Goal: Task Accomplishment & Management: Complete application form

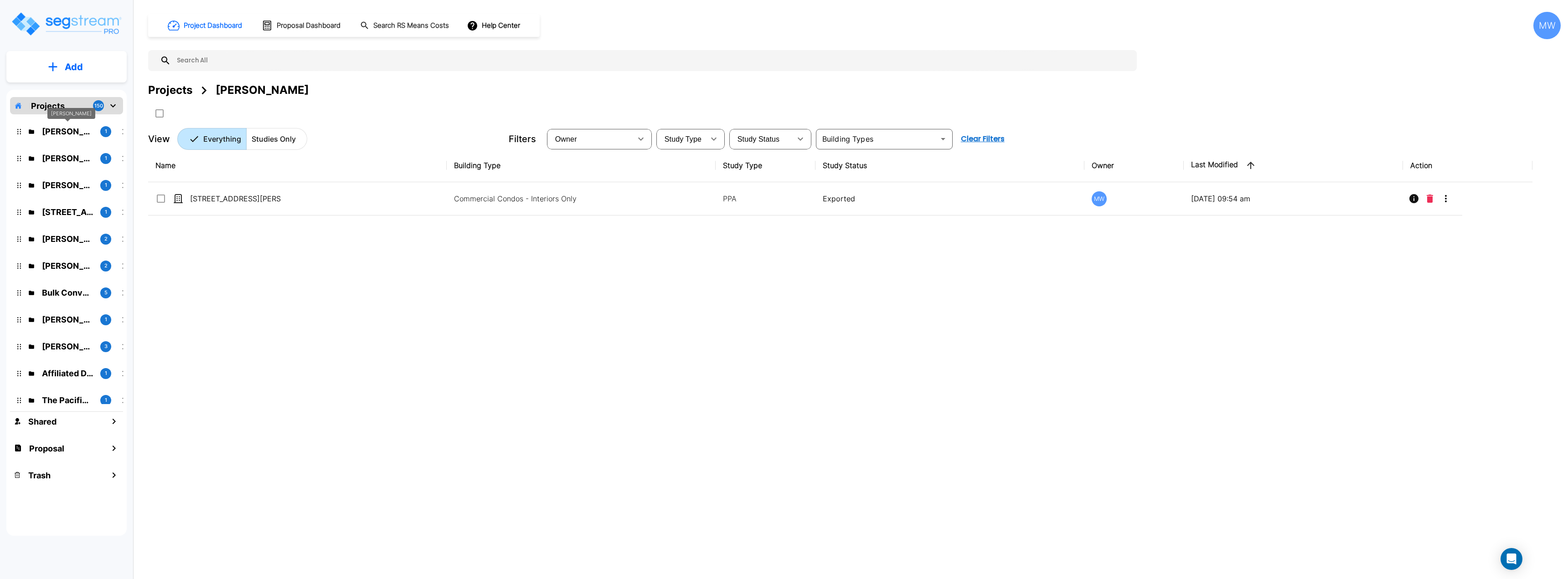
click at [83, 120] on div "[PERSON_NAME]" at bounding box center [71, 116] width 48 height 18
click at [342, 216] on div "Name Building Type Study Type Study Status Owner Last Modified Action 652 Colem…" at bounding box center [840, 328] width 1384 height 359
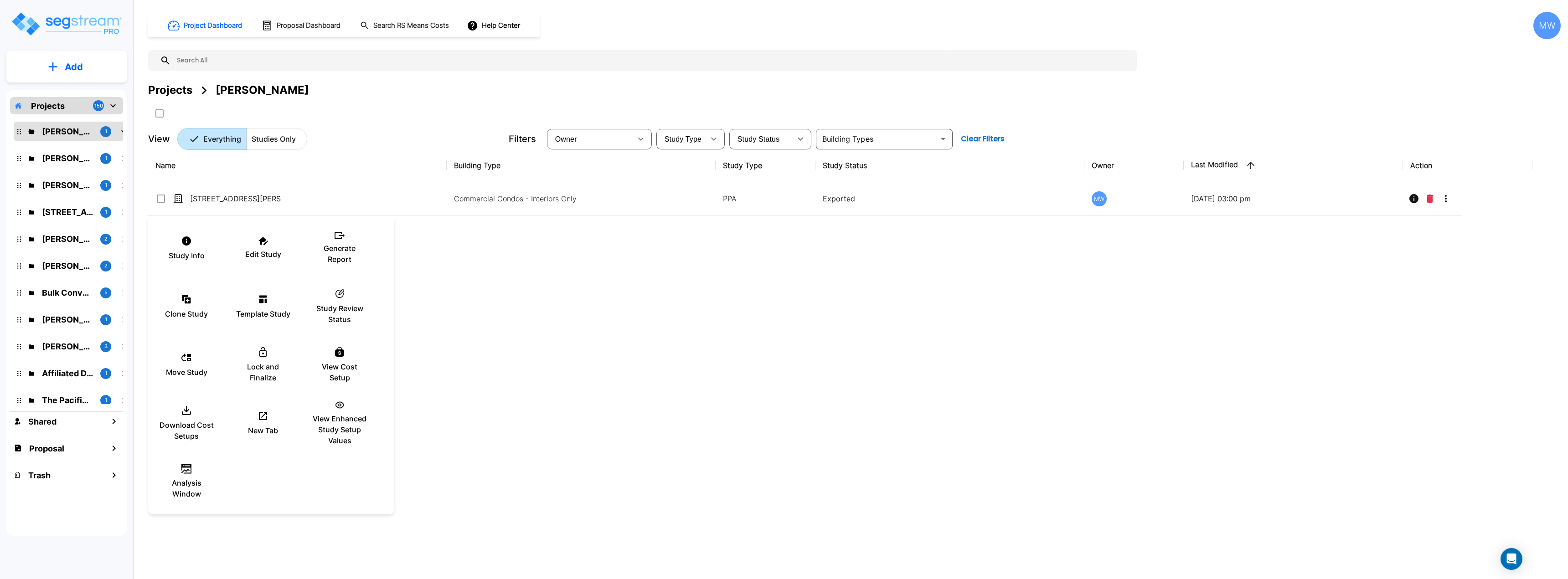
click at [536, 382] on div at bounding box center [784, 290] width 1568 height 579
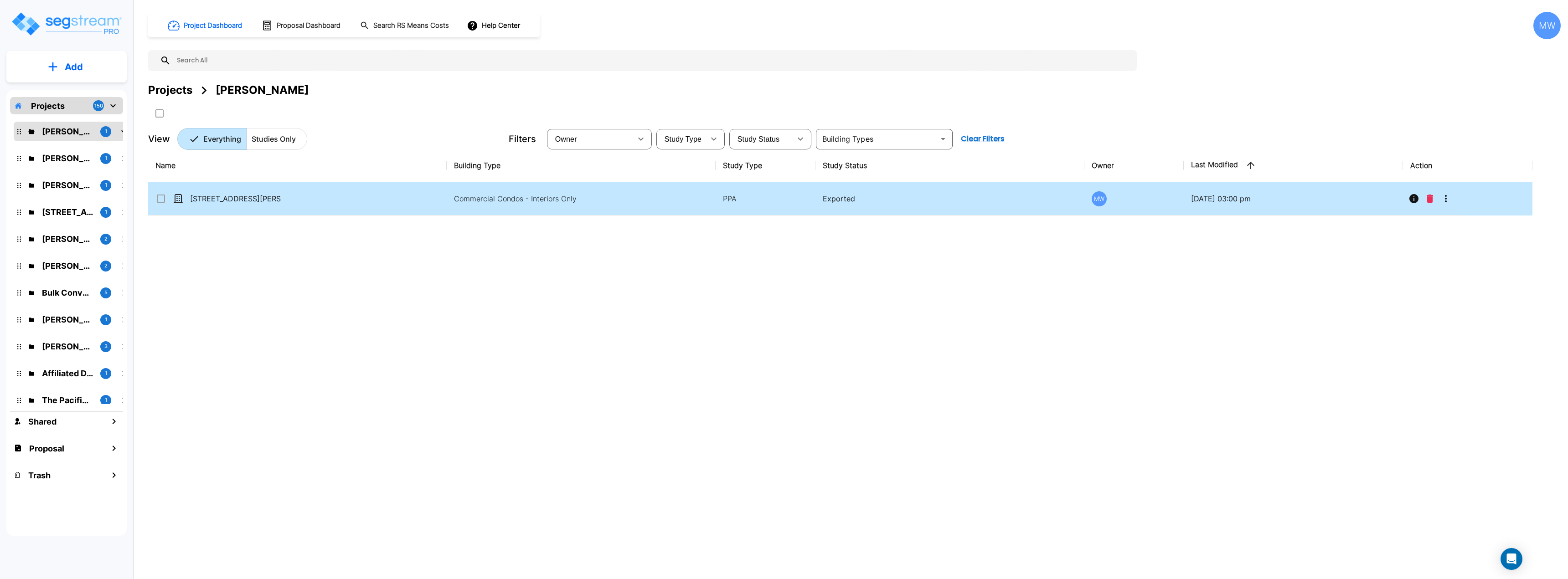
click at [355, 199] on td "[STREET_ADDRESS][PERSON_NAME]" at bounding box center [297, 199] width 298 height 33
checkbox input "true"
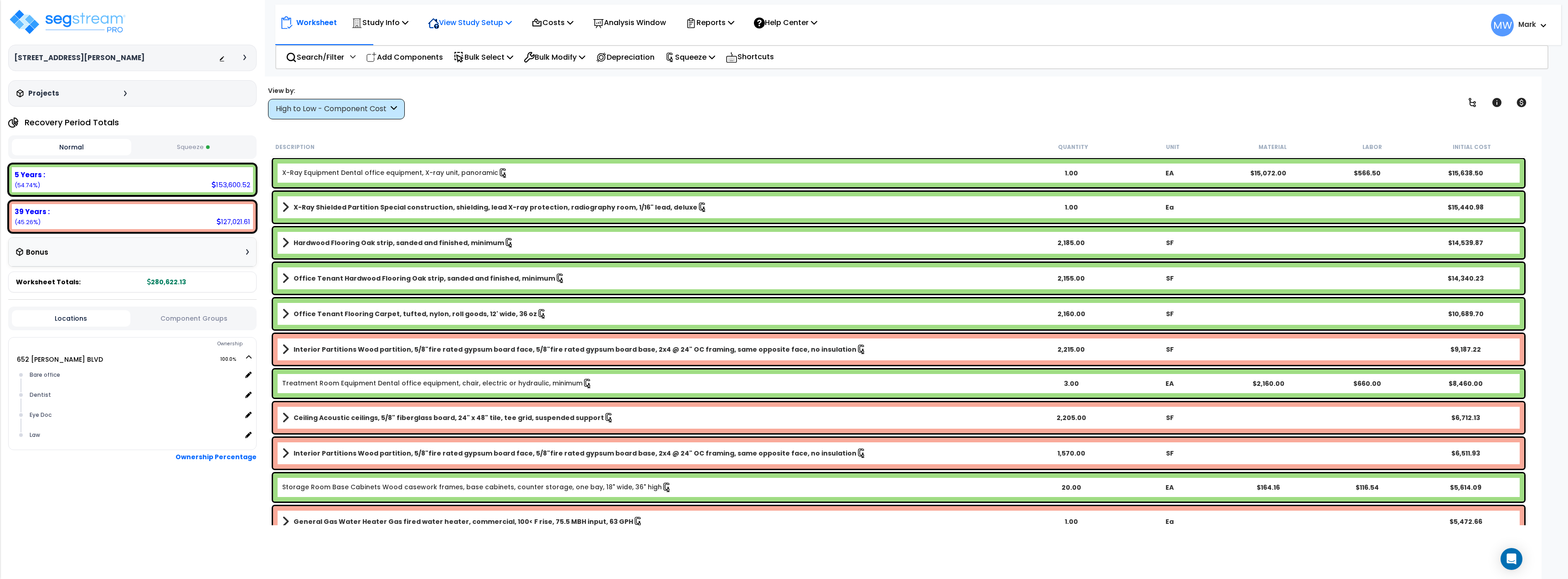
click at [487, 32] on div "View Study Setup" at bounding box center [470, 22] width 84 height 21
click at [478, 59] on link "View Questionnaire" at bounding box center [469, 63] width 90 height 18
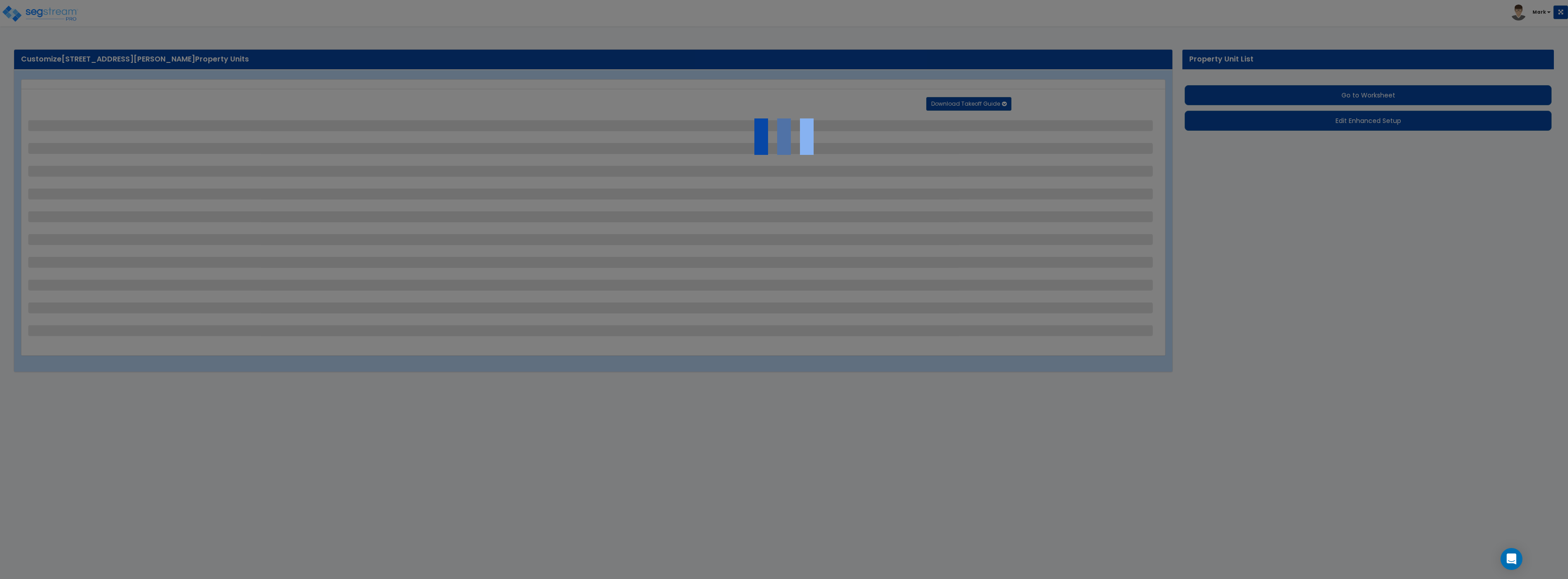
select select "1"
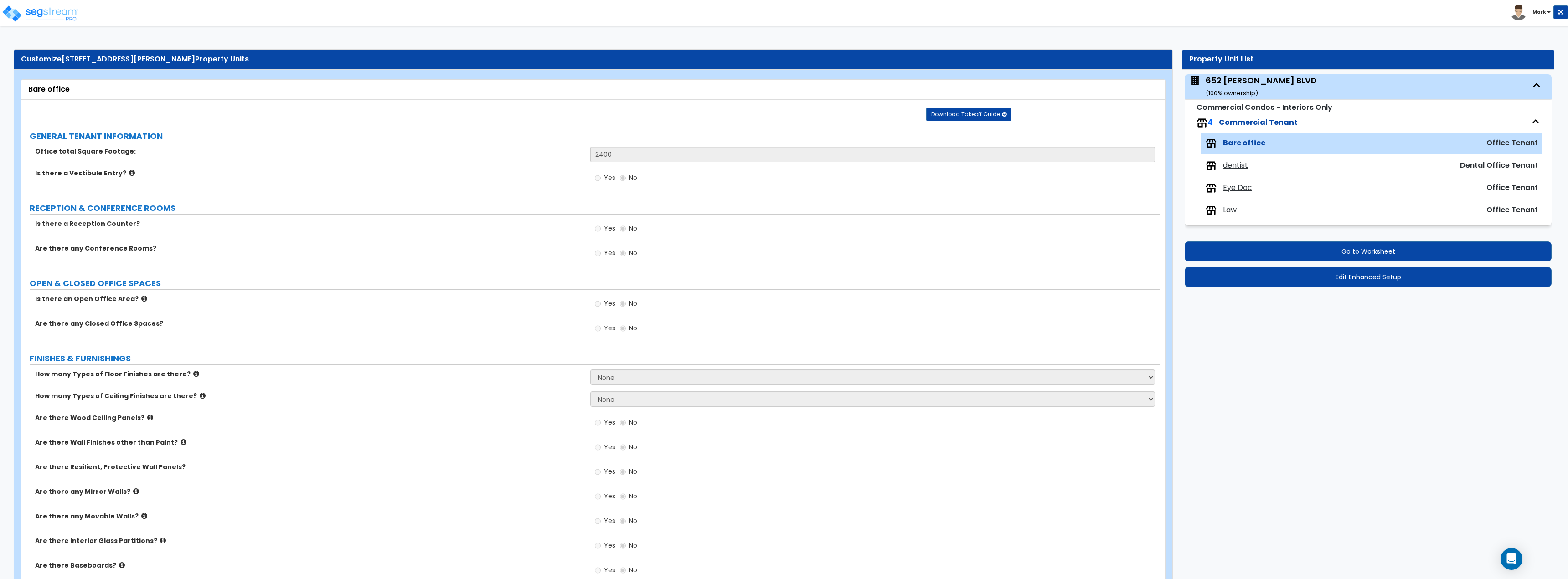
click at [1276, 166] on div "dentist" at bounding box center [1297, 166] width 183 height 11
click at [1233, 170] on span "dentist" at bounding box center [1235, 165] width 25 height 10
select select "4"
select select "2"
select select "4"
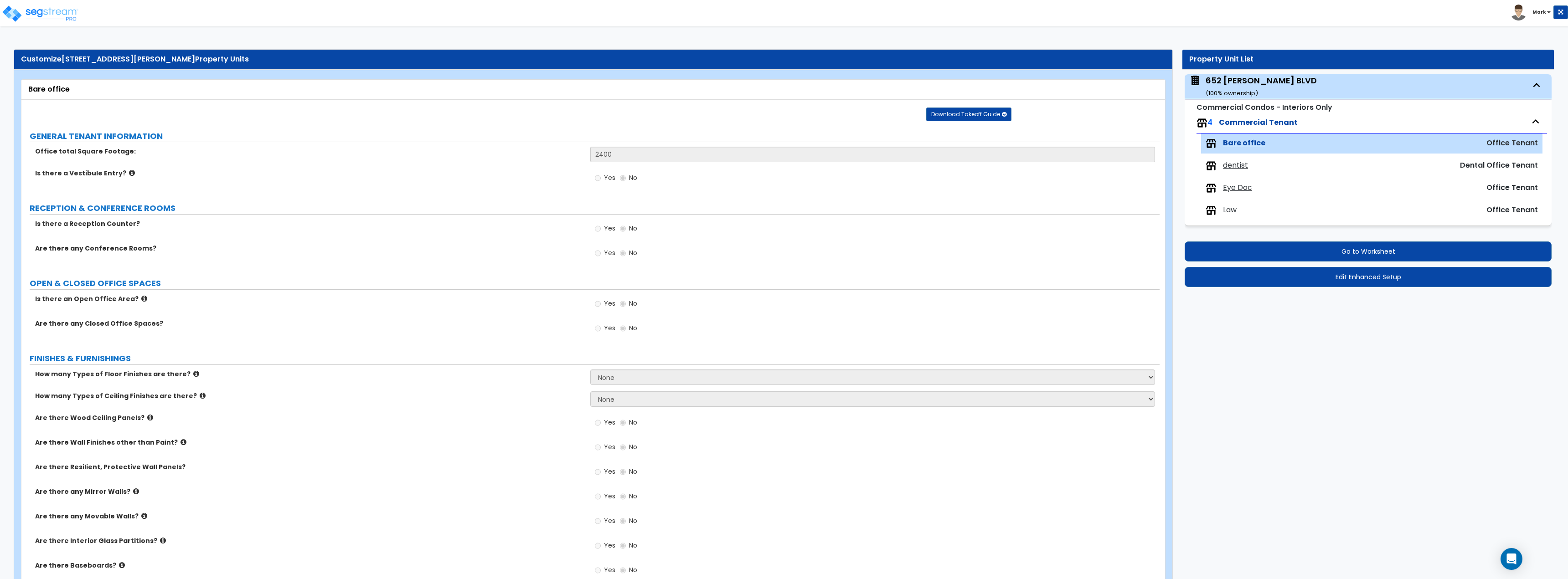
select select "2"
select select "1"
select select "2"
select select "1"
select select "4"
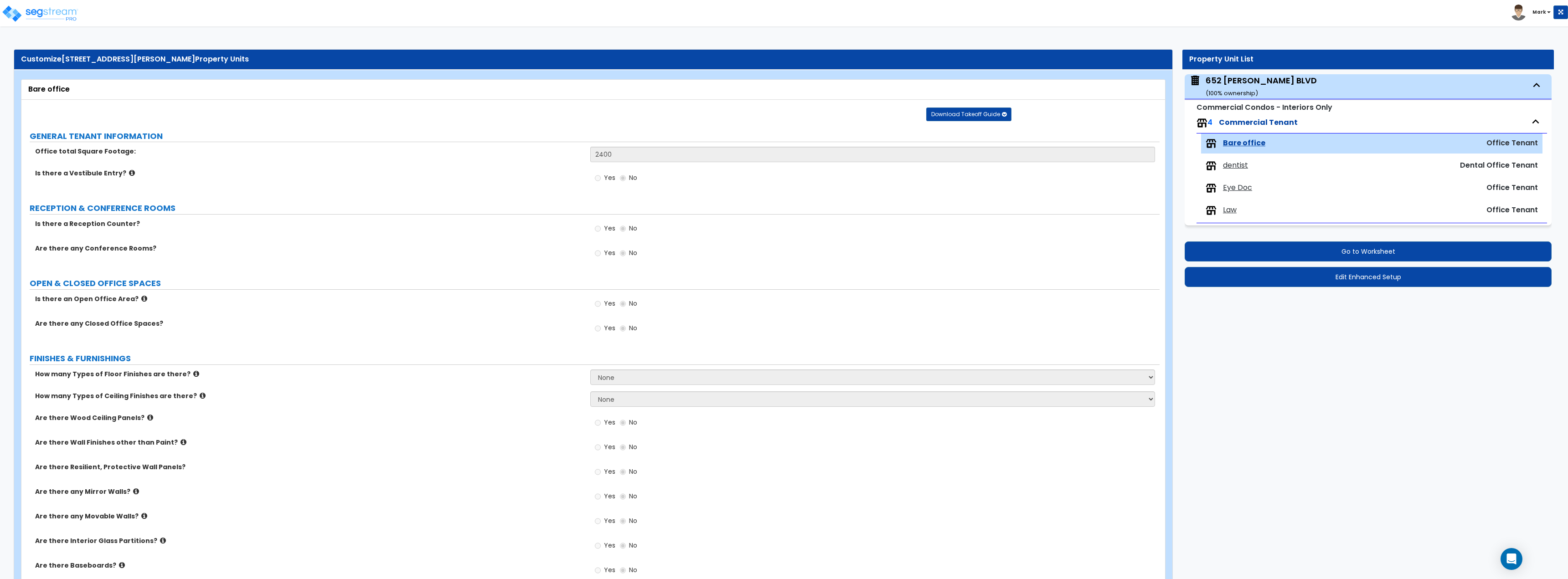
select select "2"
select select "1"
select select "2"
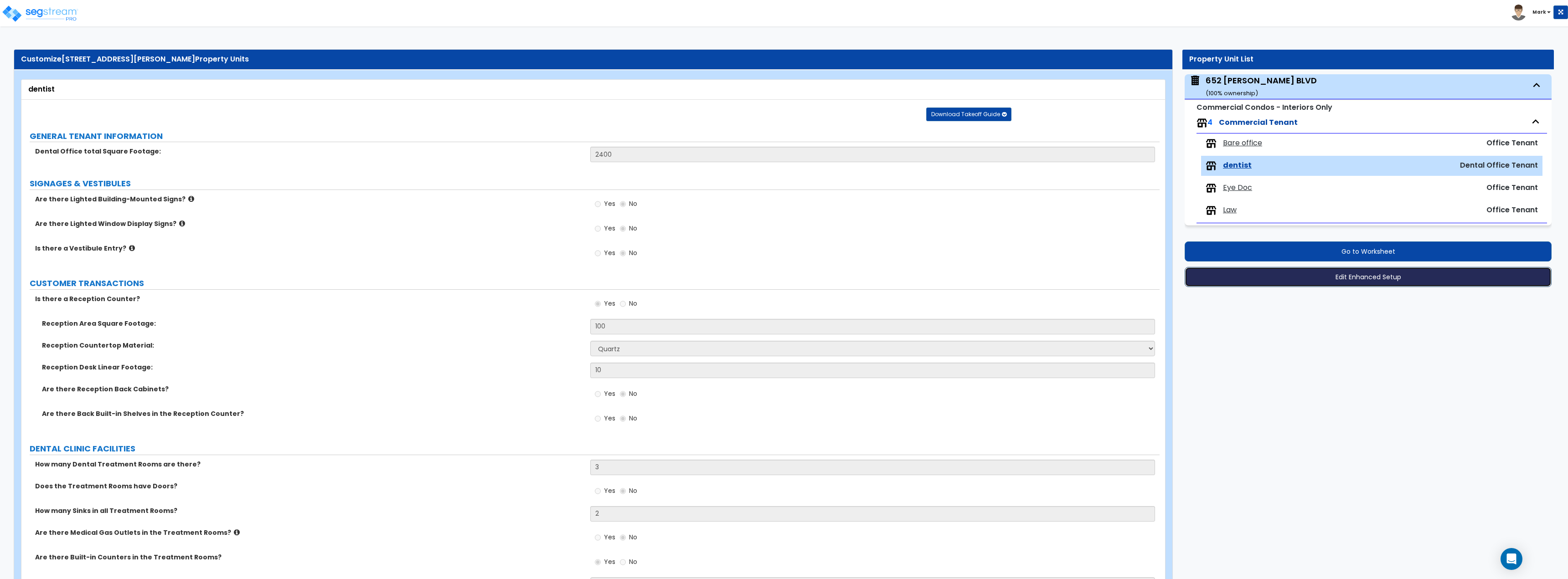
click at [1258, 269] on button "Edit Enhanced Setup" at bounding box center [1368, 277] width 367 height 20
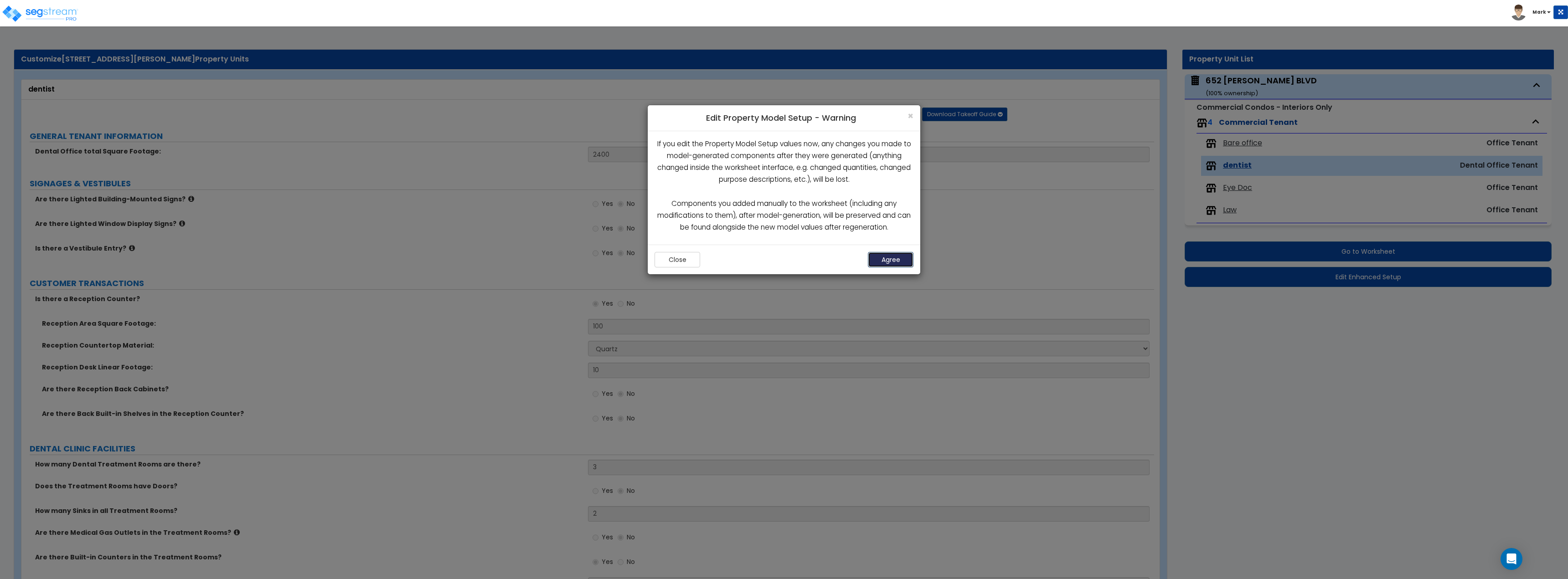
click at [898, 252] on button "Agree" at bounding box center [891, 259] width 46 height 15
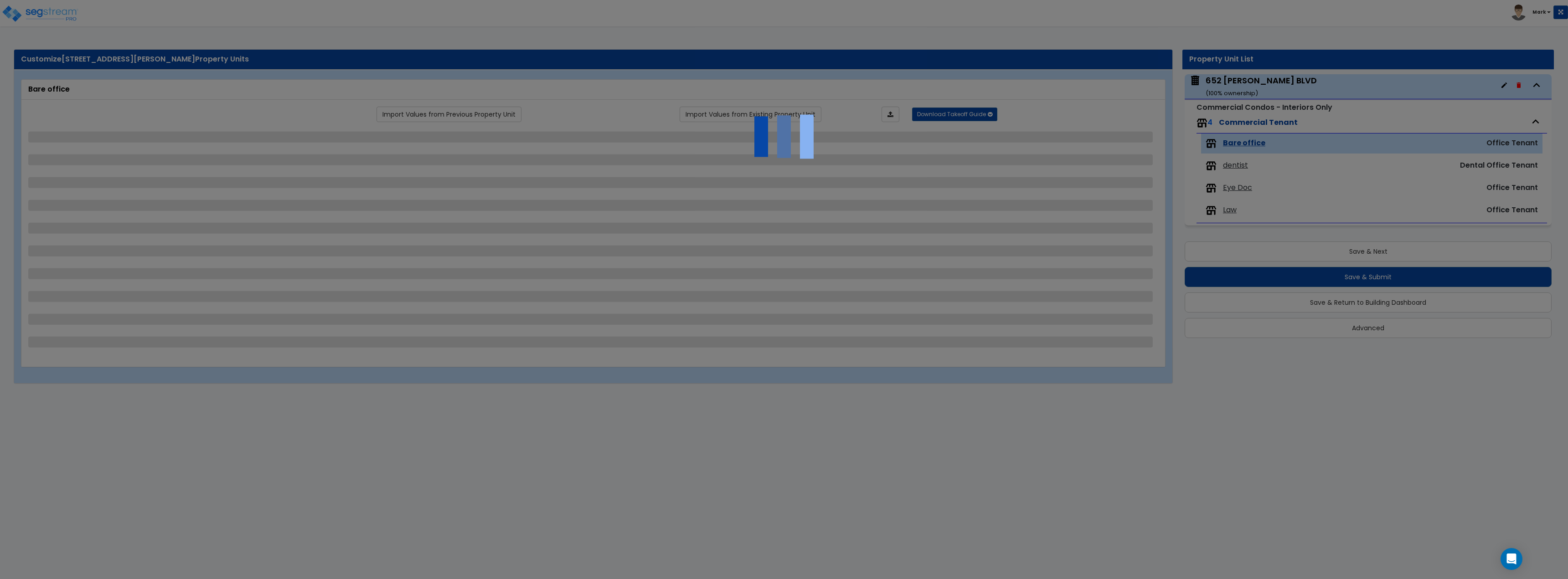
select select "1"
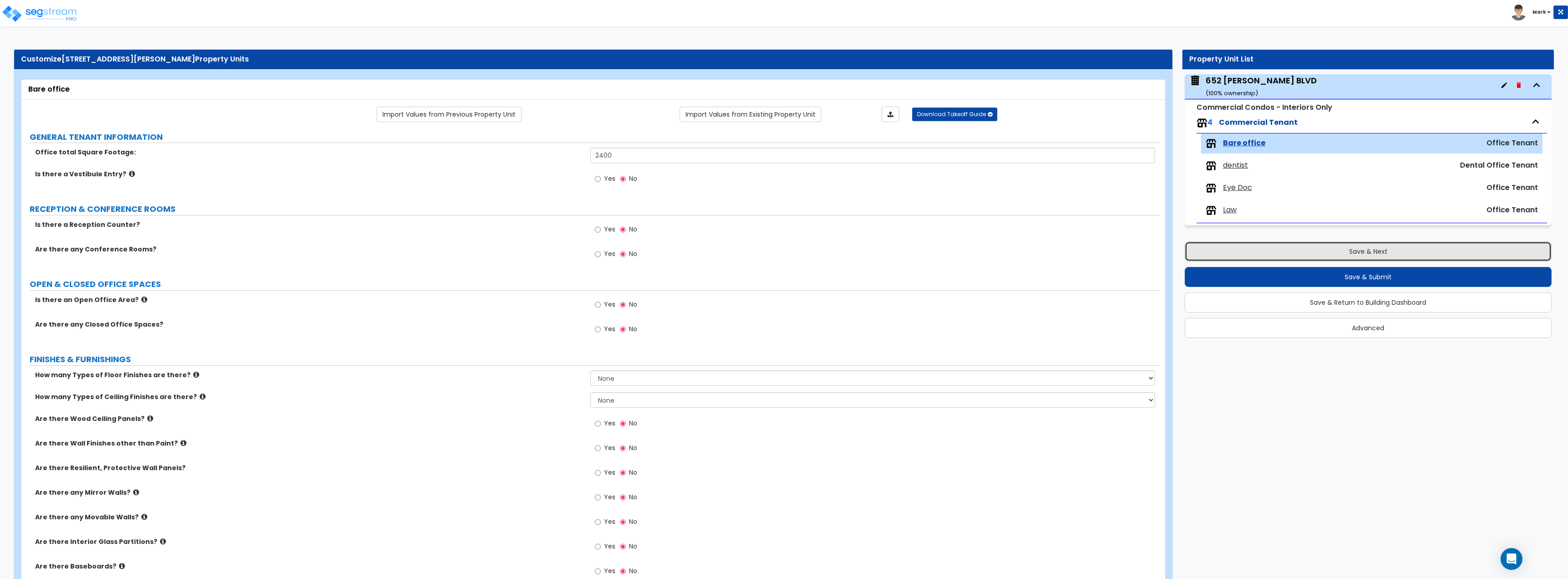
click at [1283, 260] on button "Save & Next" at bounding box center [1368, 251] width 367 height 20
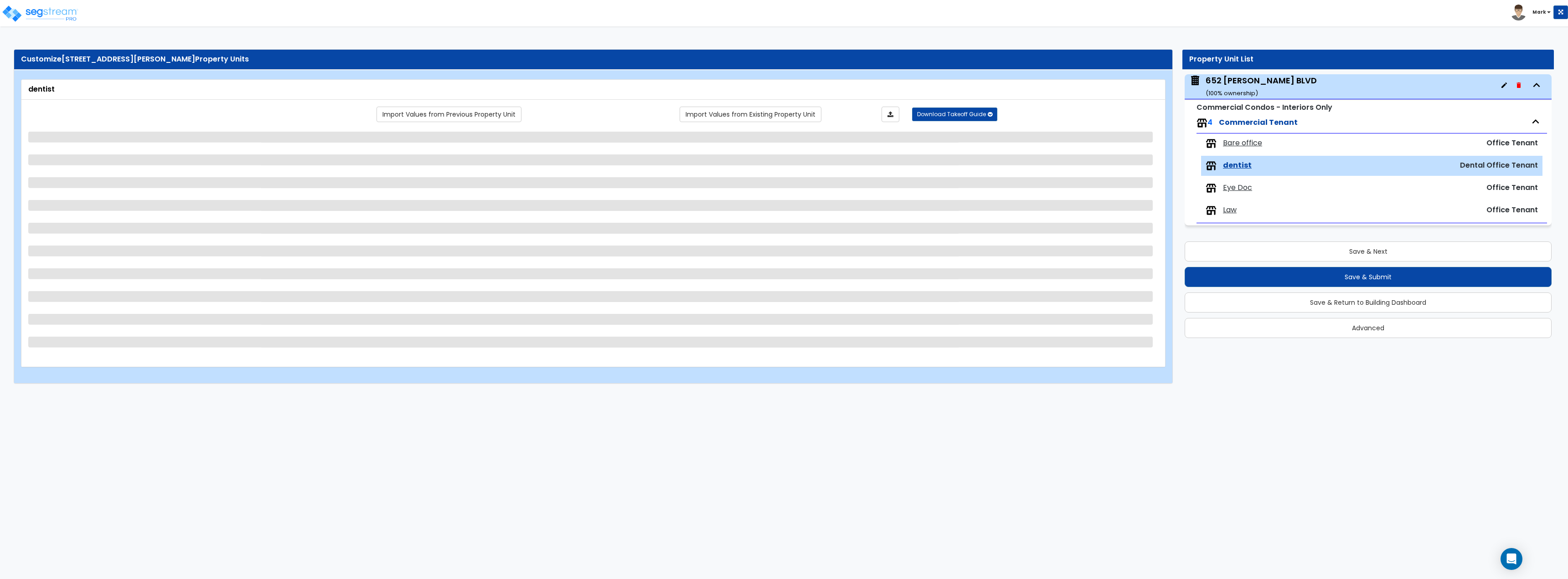
select select "4"
select select "2"
select select "4"
select select "2"
select select "1"
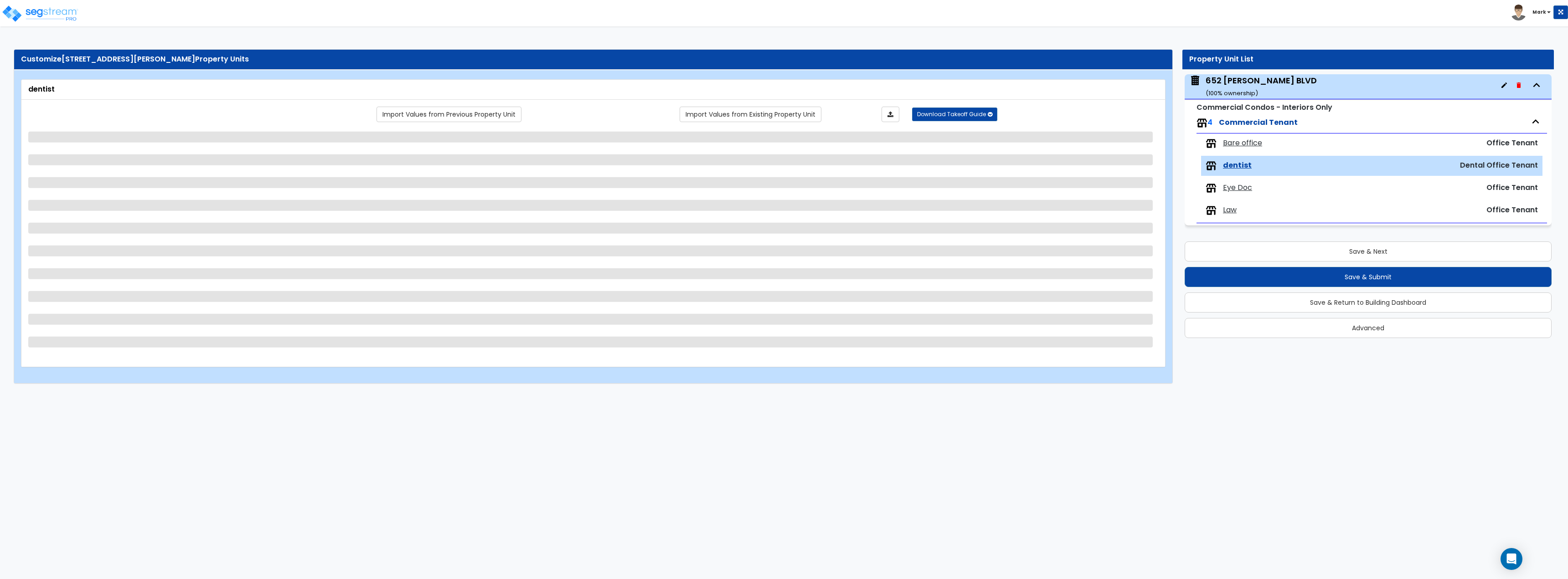
select select "2"
select select "1"
select select "4"
select select "2"
select select "1"
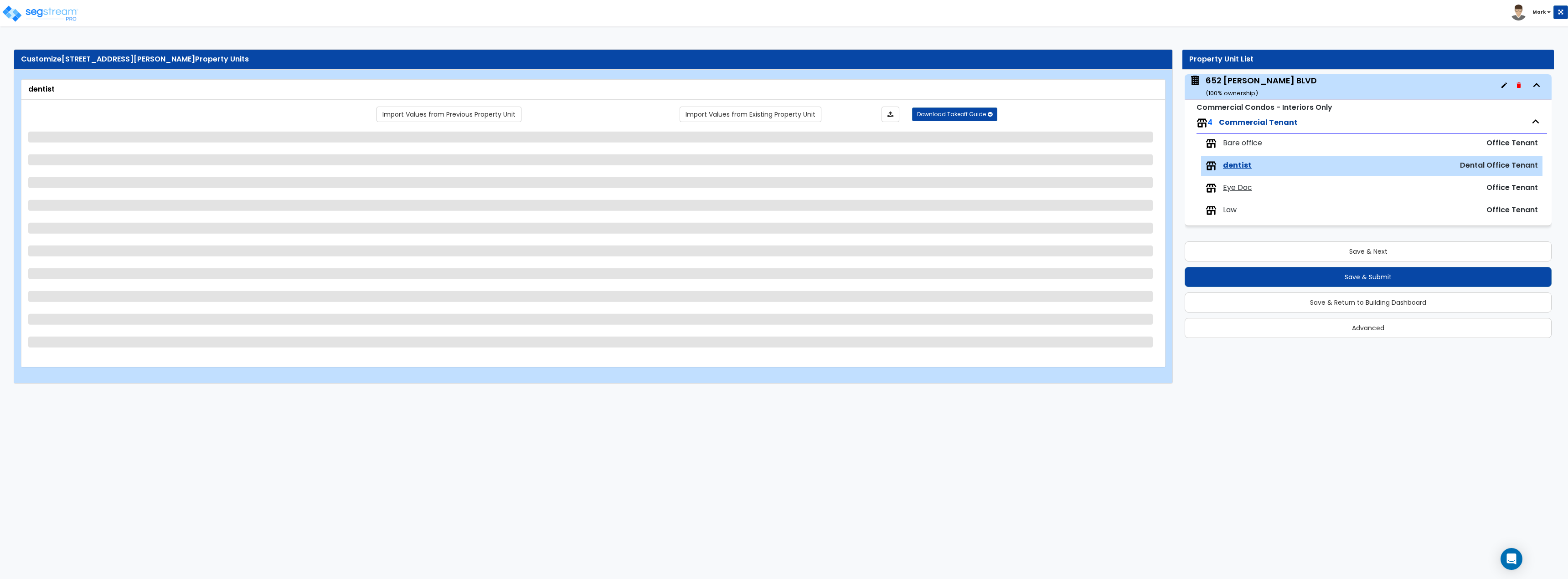
select select "1"
select select "2"
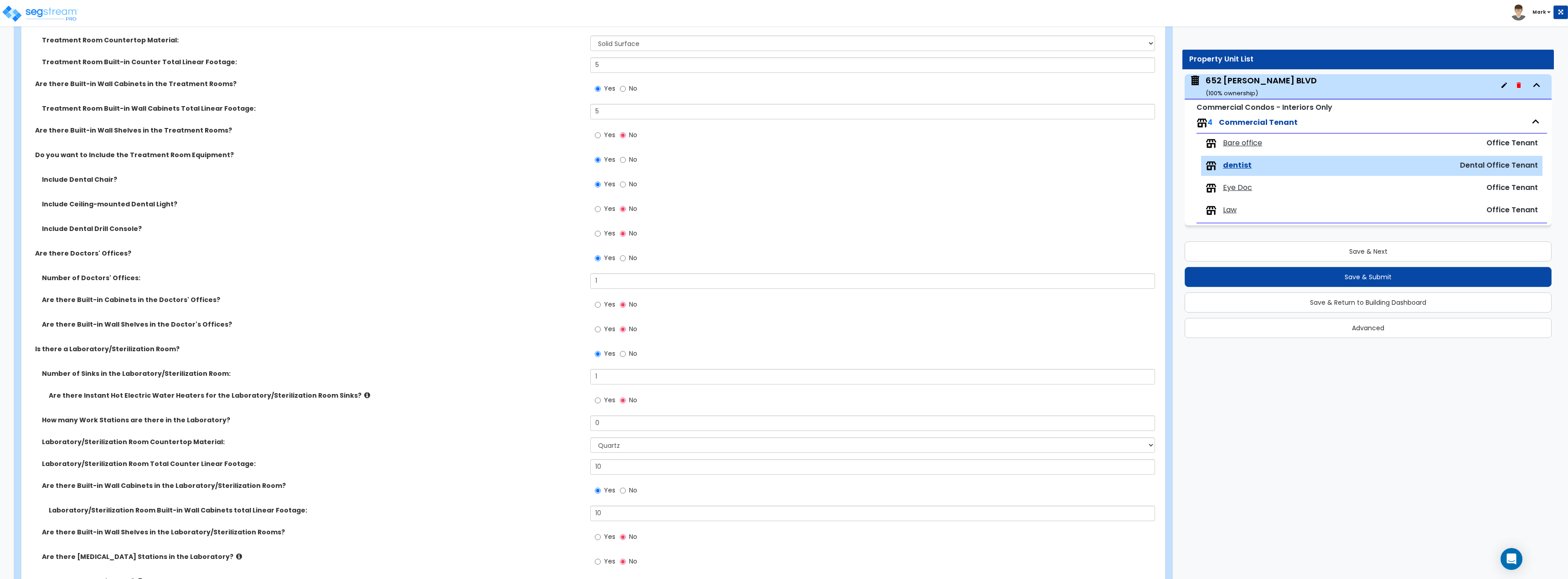
scroll to position [547, 0]
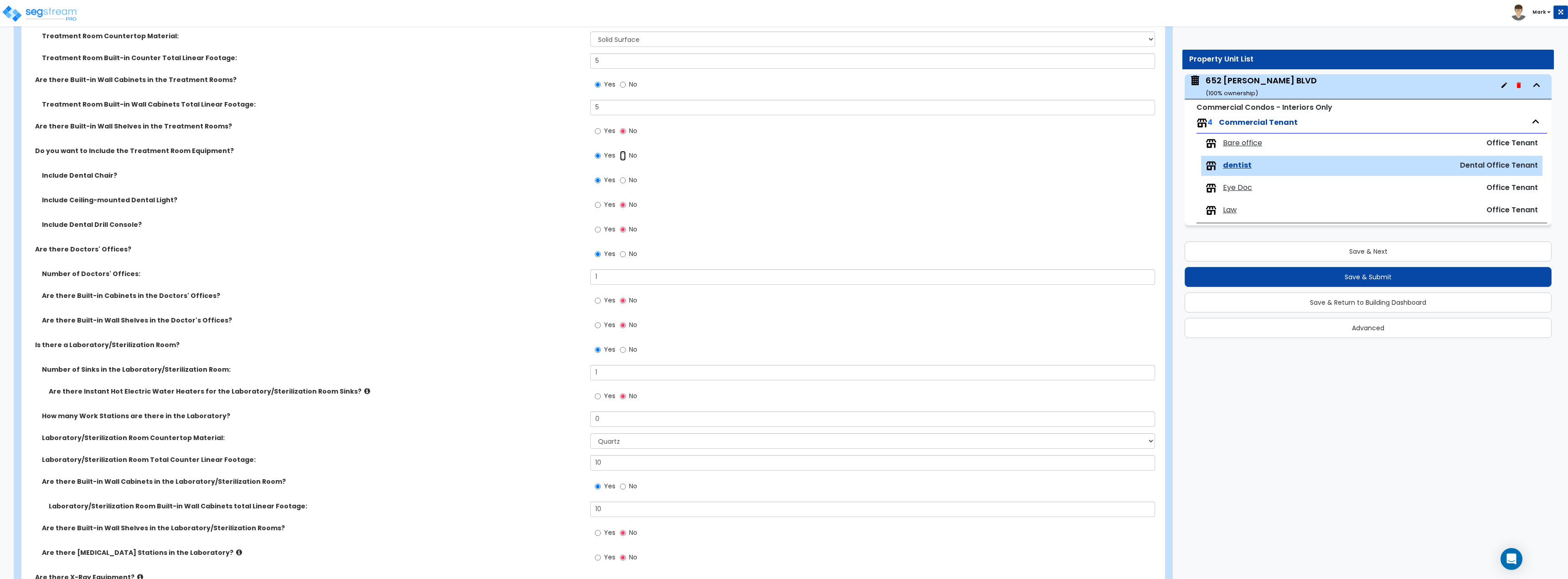
click at [623, 156] on input "No" at bounding box center [623, 156] width 6 height 10
radio input "false"
radio input "true"
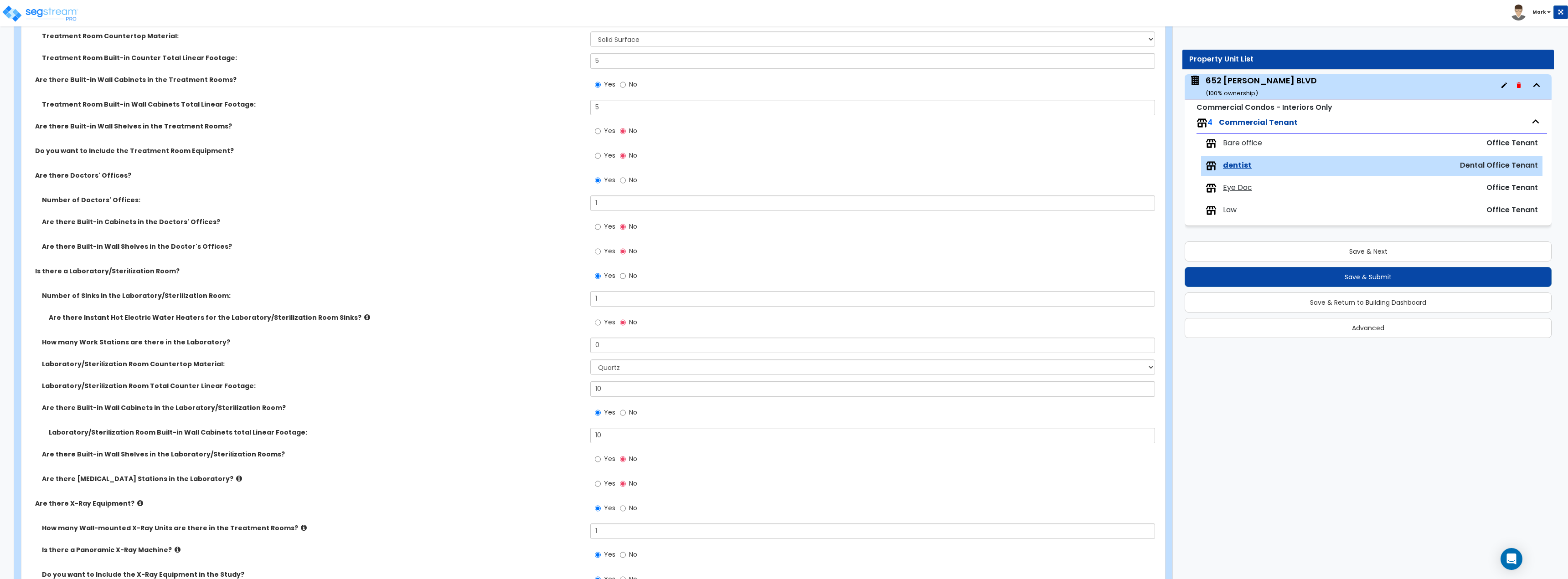
click at [601, 159] on label "Yes" at bounding box center [605, 156] width 21 height 15
click at [601, 159] on input "Yes" at bounding box center [598, 156] width 6 height 10
radio input "true"
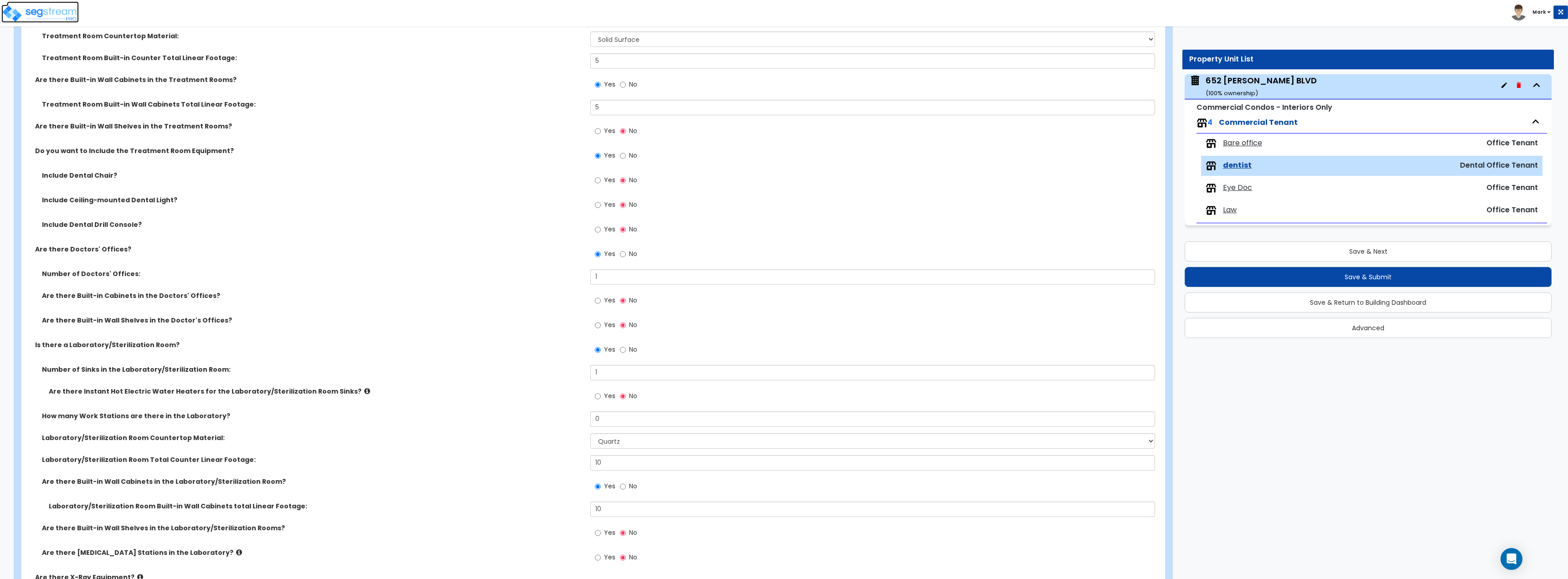
click at [63, 12] on img at bounding box center [40, 13] width 77 height 18
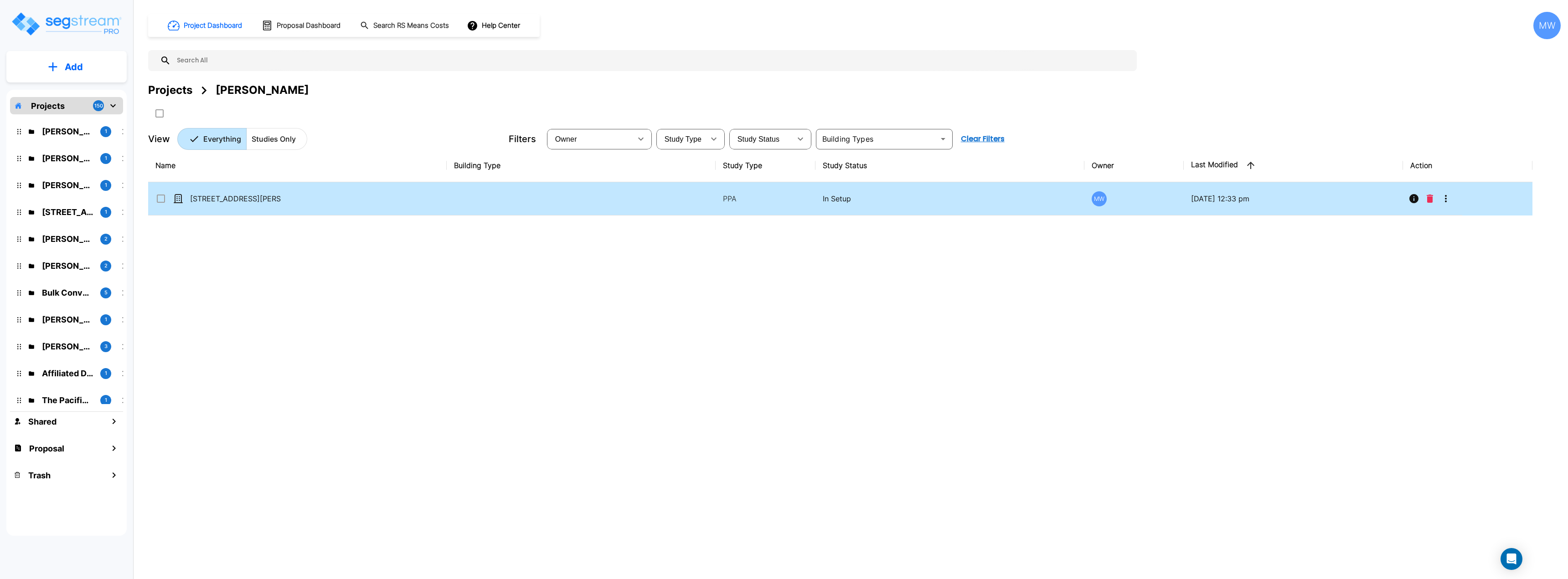
click at [335, 202] on td "[STREET_ADDRESS][PERSON_NAME]" at bounding box center [297, 199] width 298 height 33
checkbox input "true"
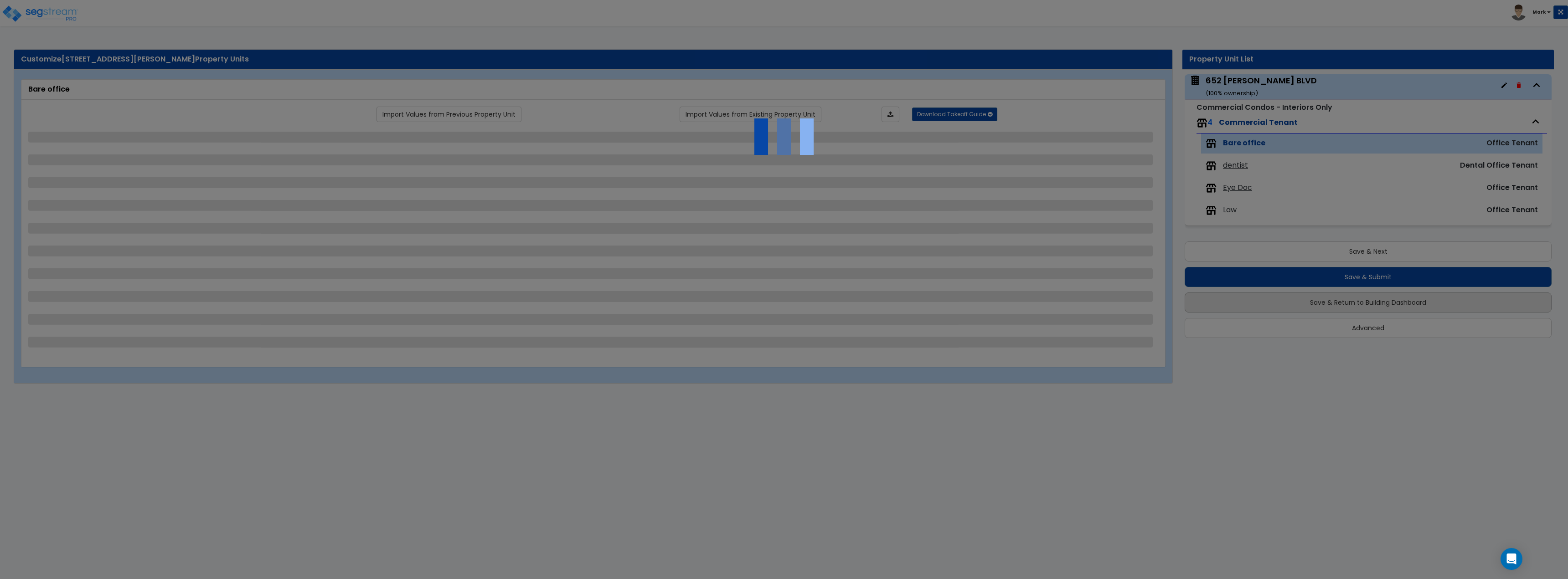
select select "1"
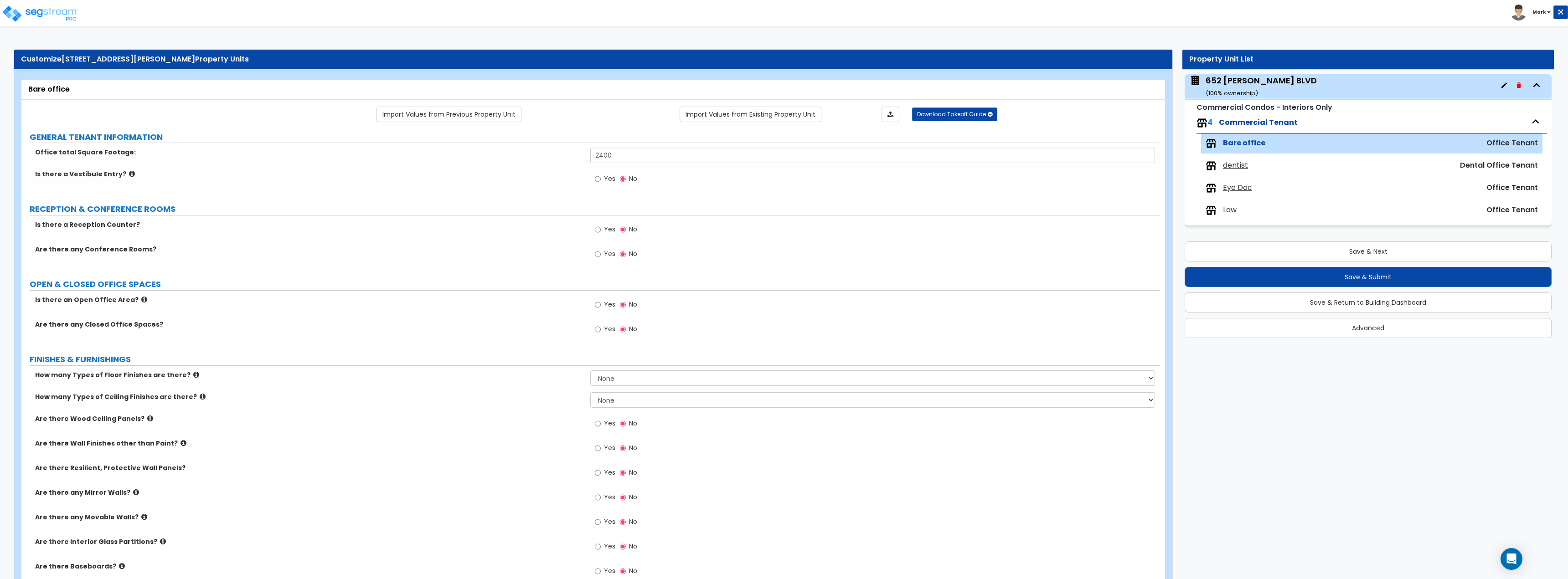
click at [1230, 162] on span "dentist" at bounding box center [1235, 165] width 25 height 10
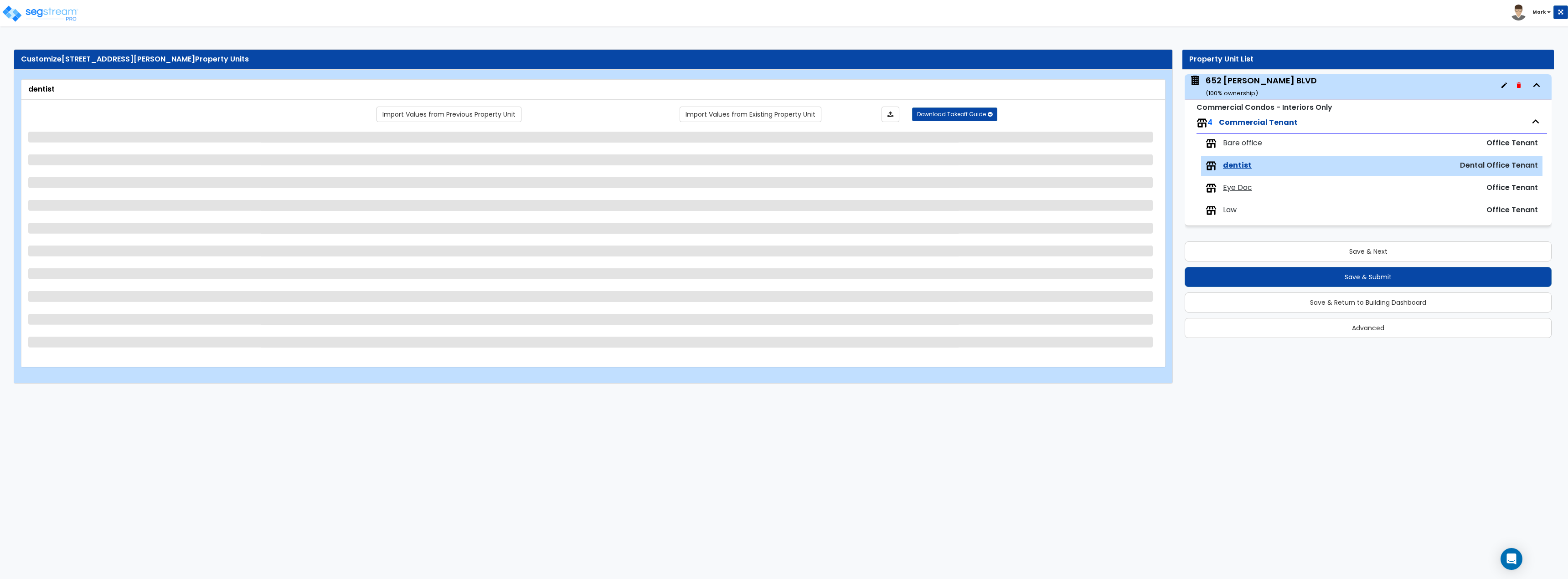
select select "4"
select select "2"
select select "4"
select select "2"
select select "1"
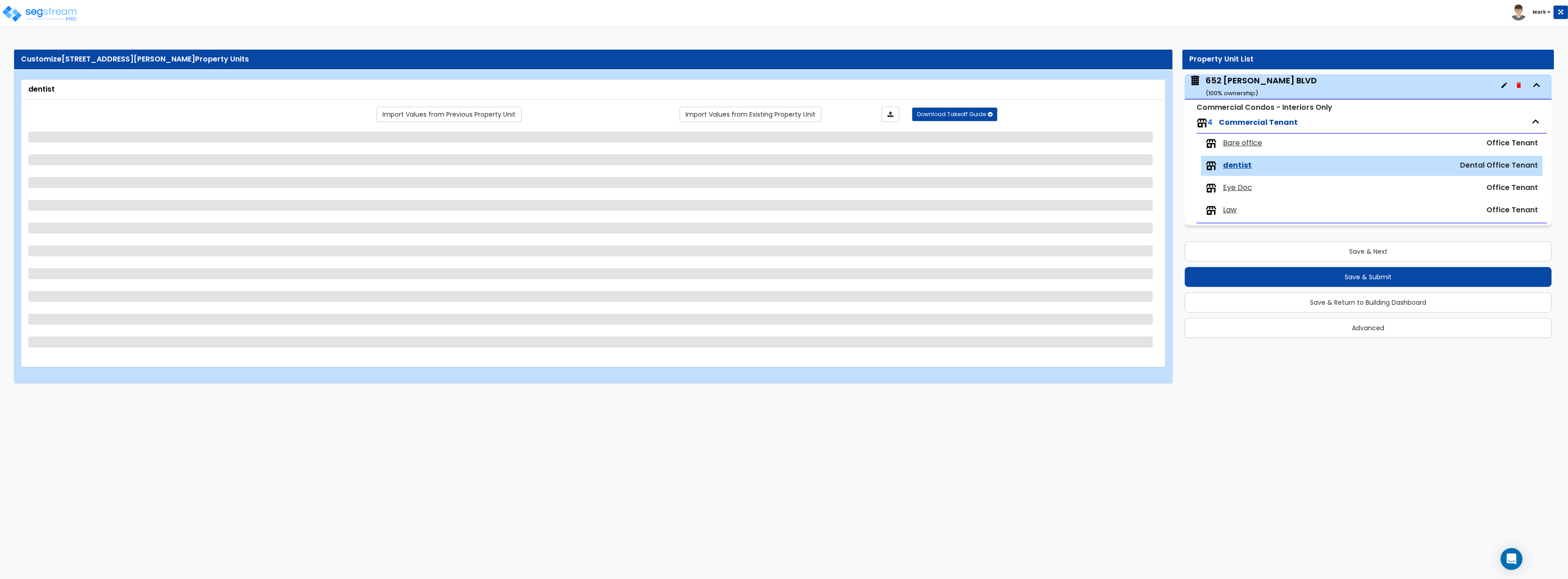
select select "2"
select select "1"
select select "4"
select select "2"
select select "1"
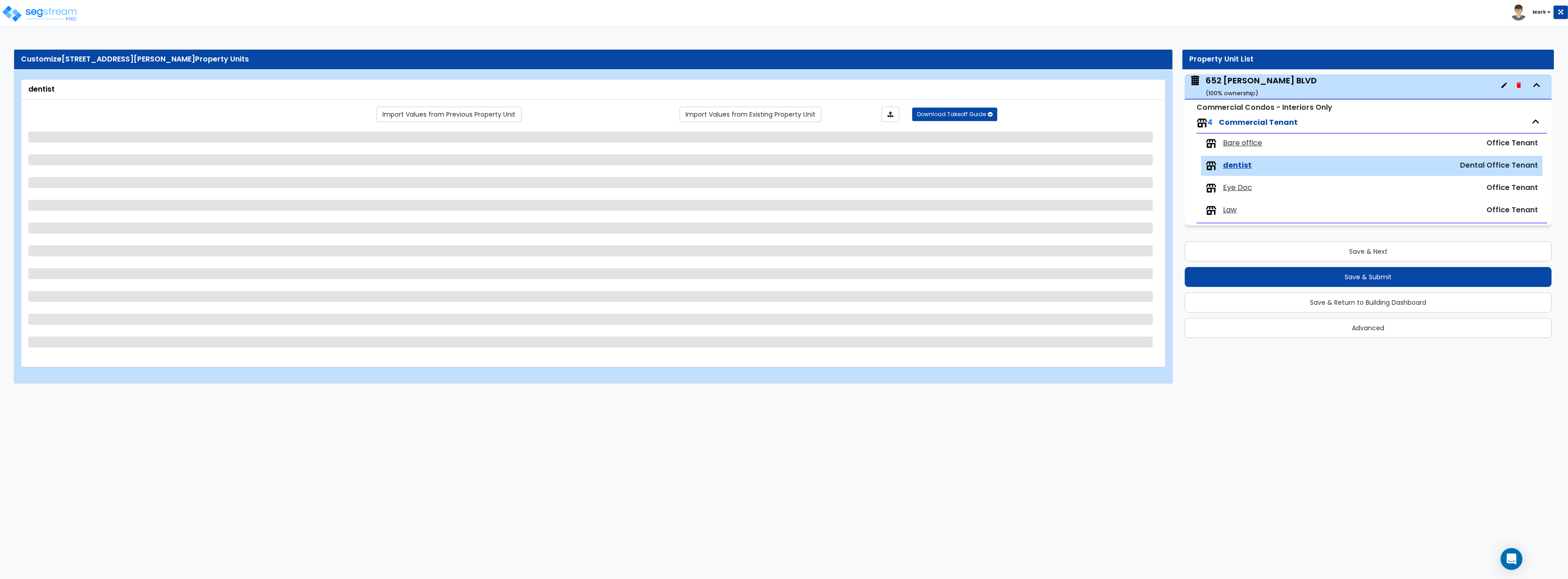
select select "1"
select select "2"
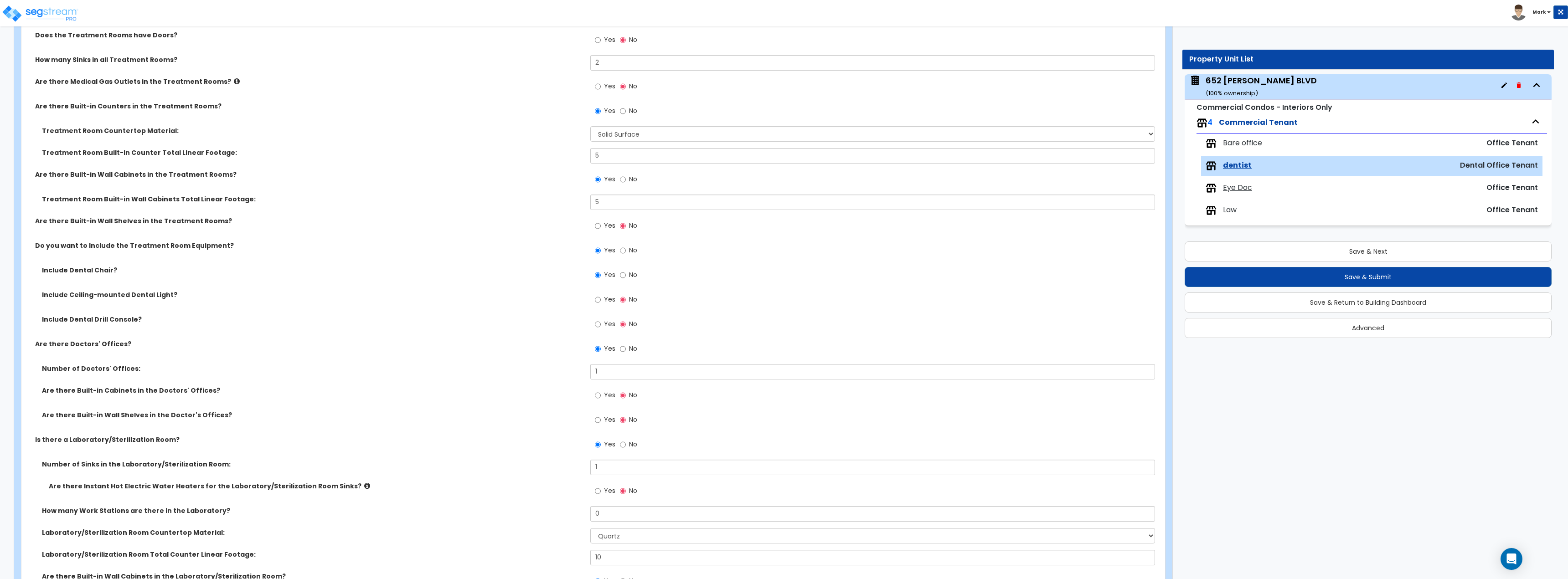
scroll to position [456, 0]
click at [626, 246] on label "No" at bounding box center [628, 248] width 17 height 15
click at [626, 246] on input "No" at bounding box center [623, 247] width 6 height 10
radio input "false"
radio input "true"
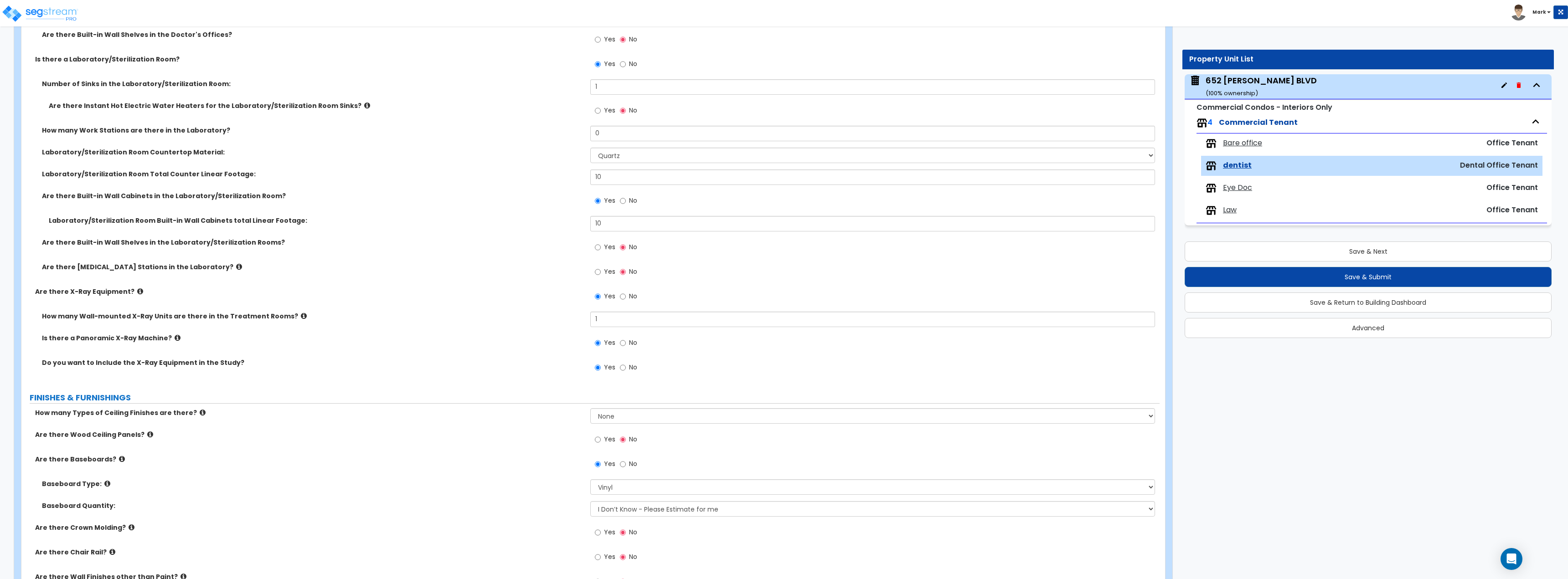
scroll to position [774, 0]
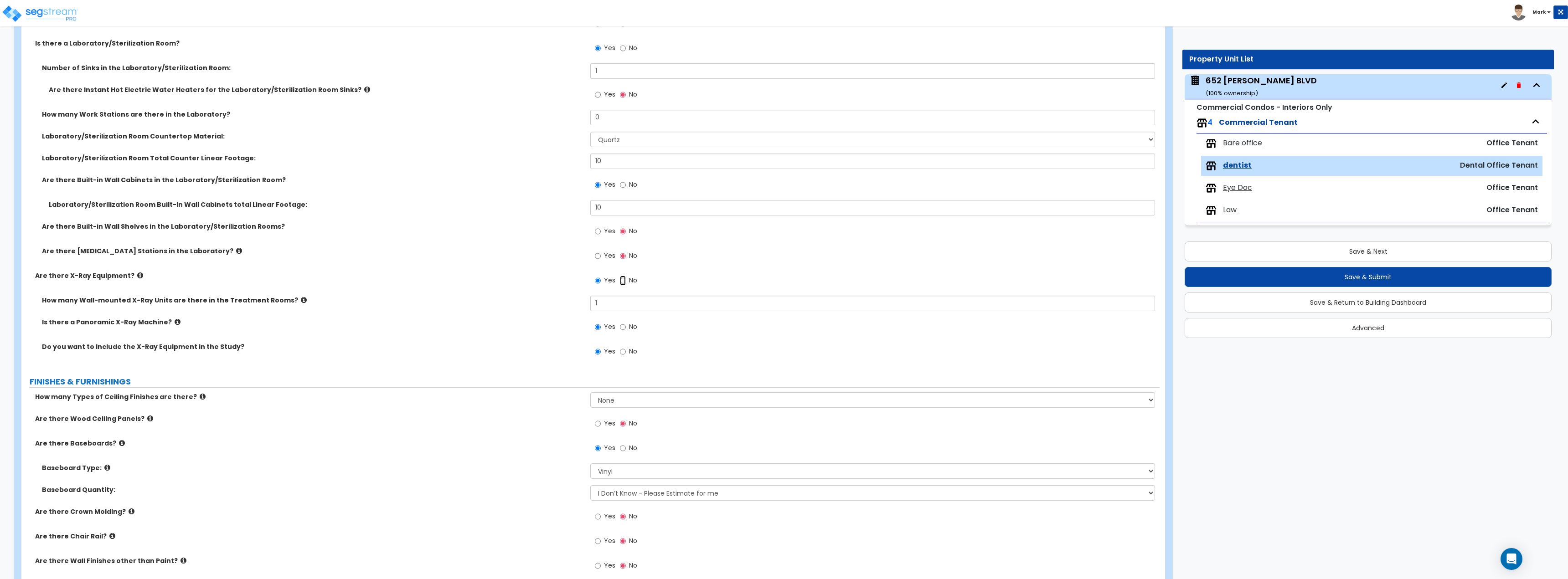
click at [625, 280] on input "No" at bounding box center [623, 280] width 6 height 10
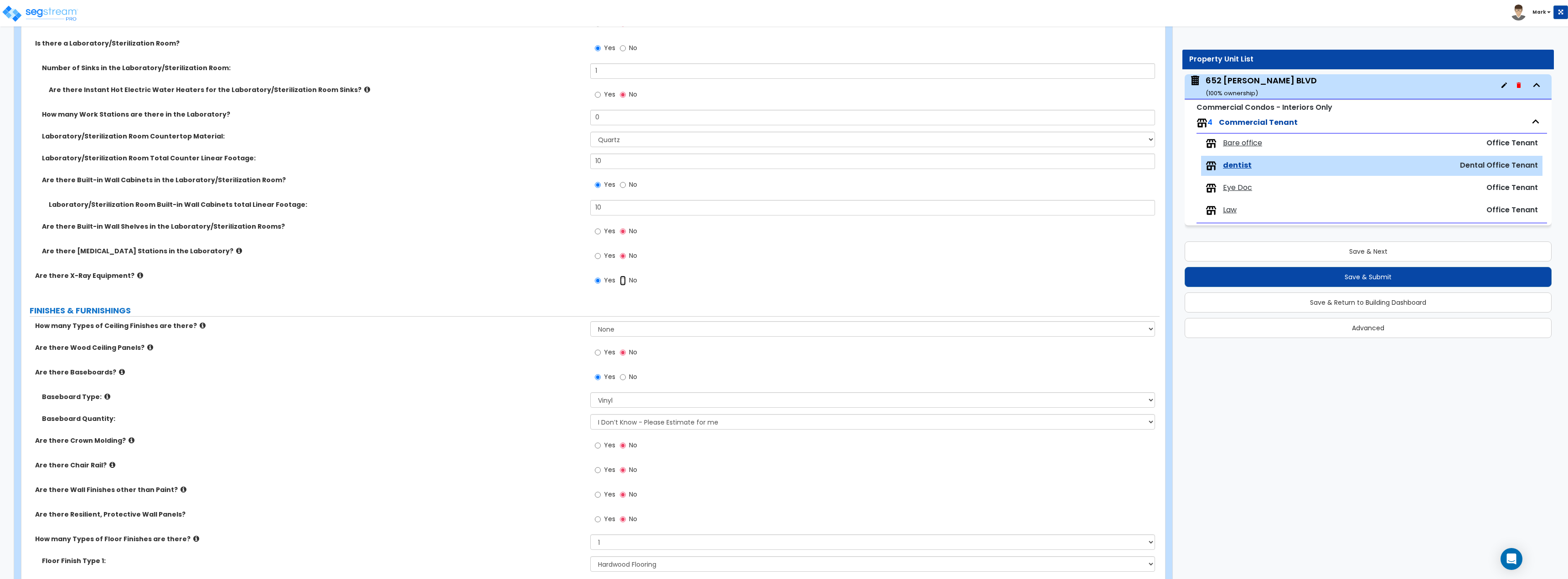
radio input "false"
radio input "true"
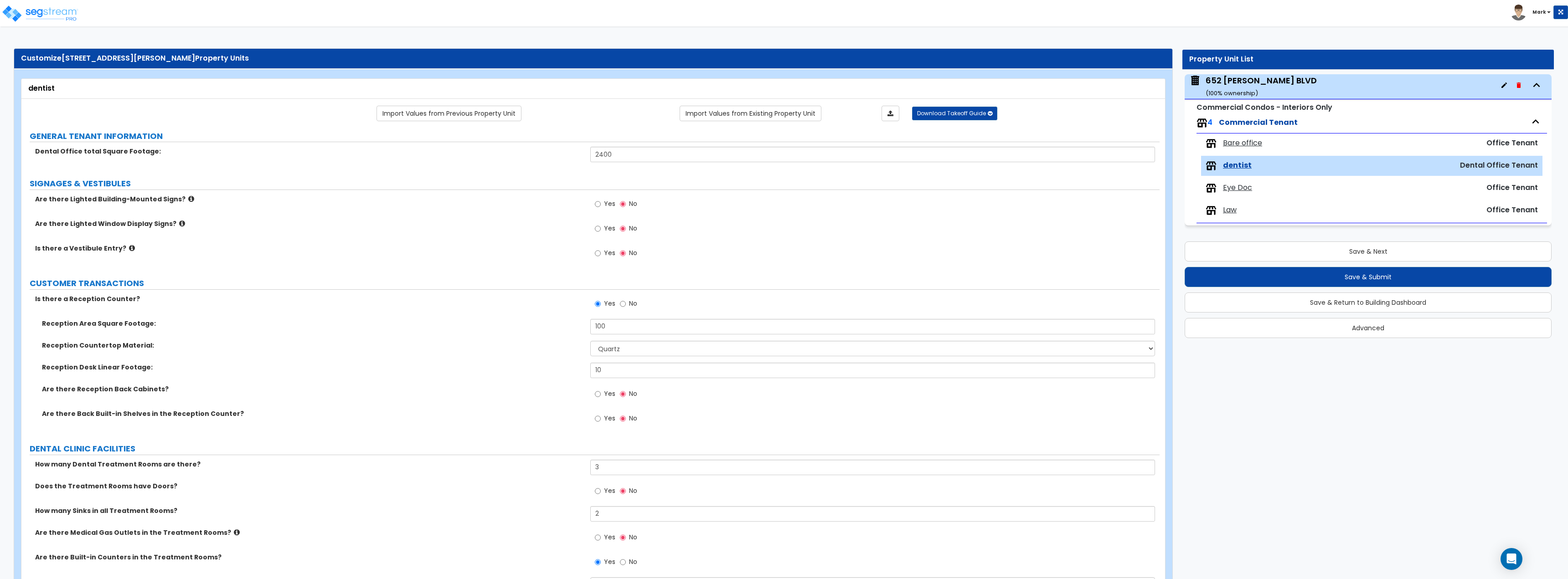
scroll to position [0, 0]
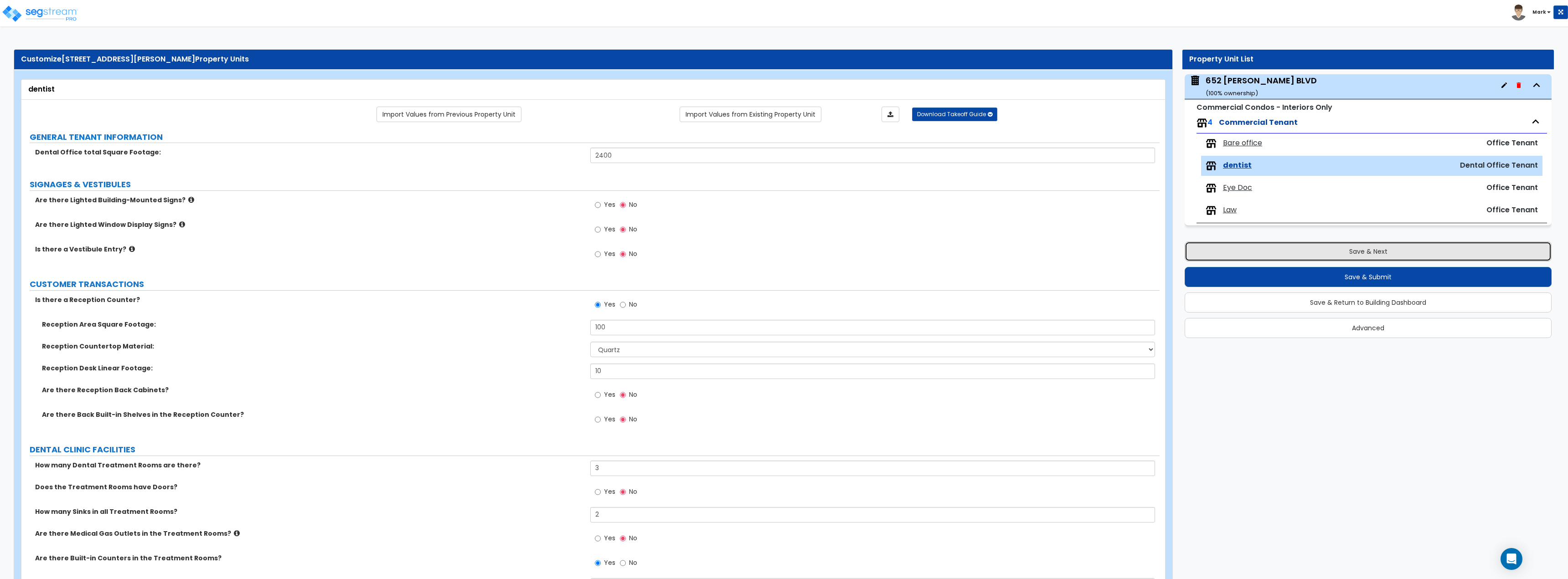
click at [1306, 257] on button "Save & Next" at bounding box center [1368, 251] width 367 height 20
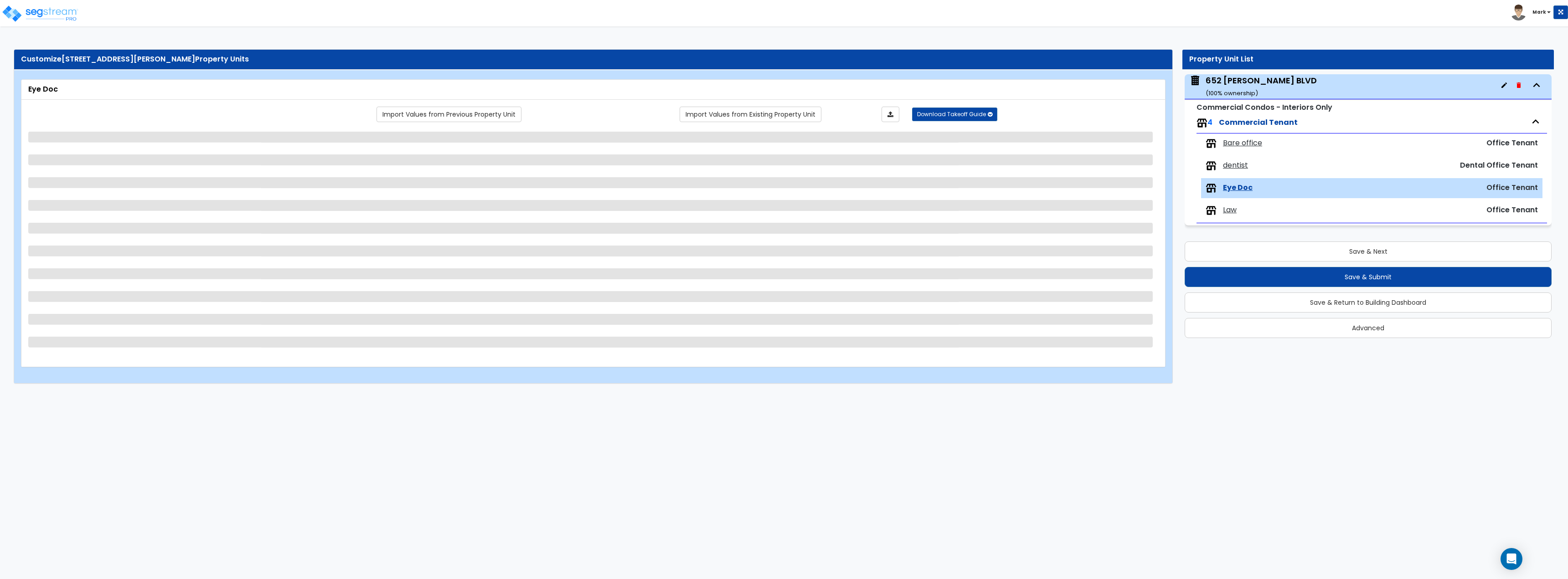
select select "7"
select select "1"
select select "2"
select select "1"
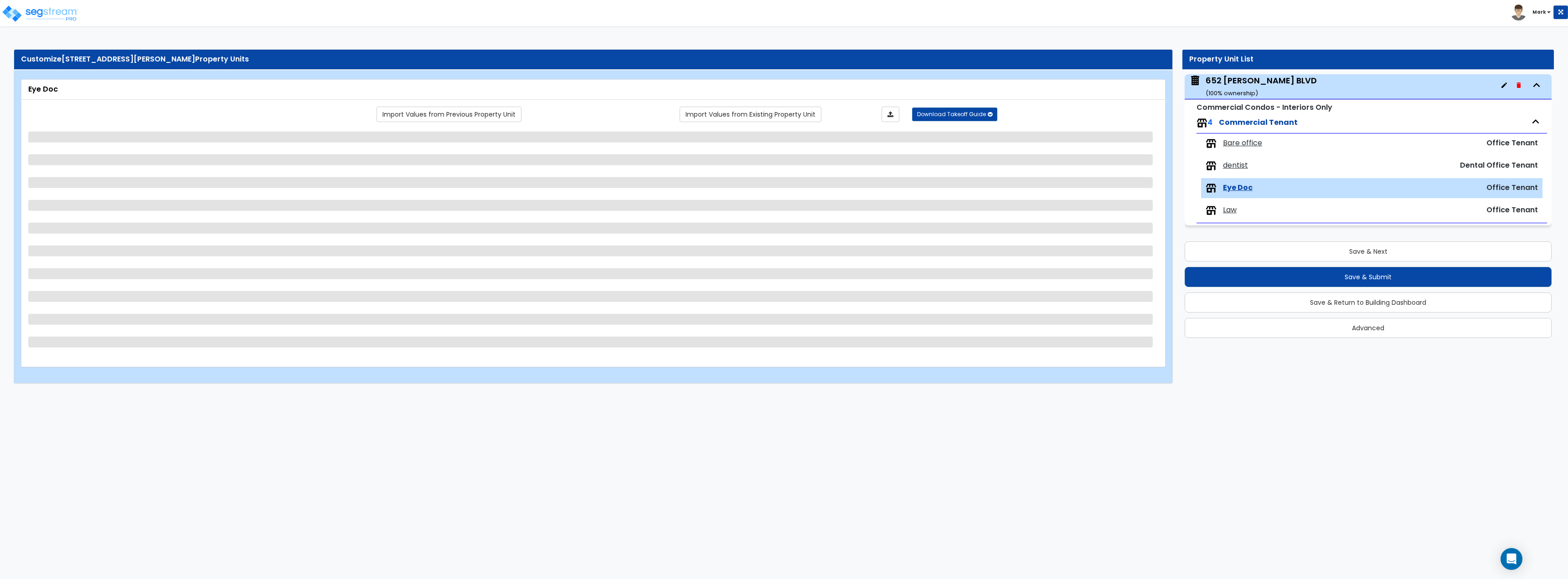
select select "1"
select select "4"
select select "1"
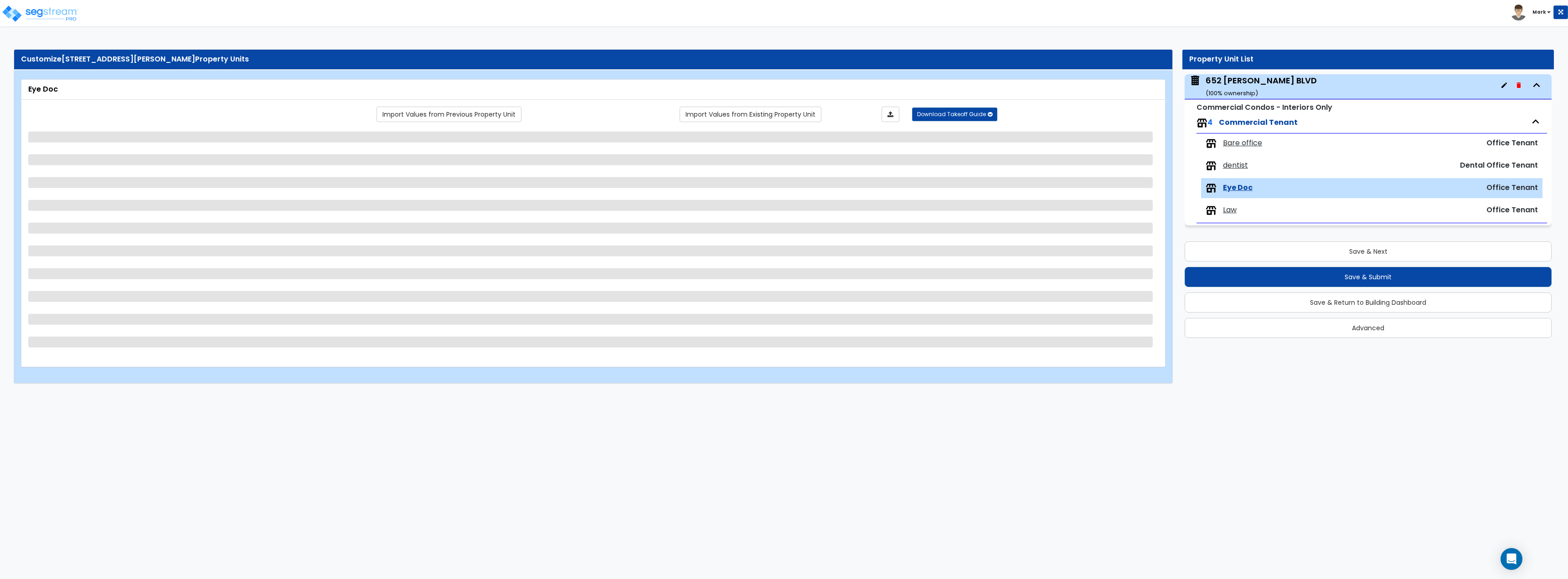
select select "1"
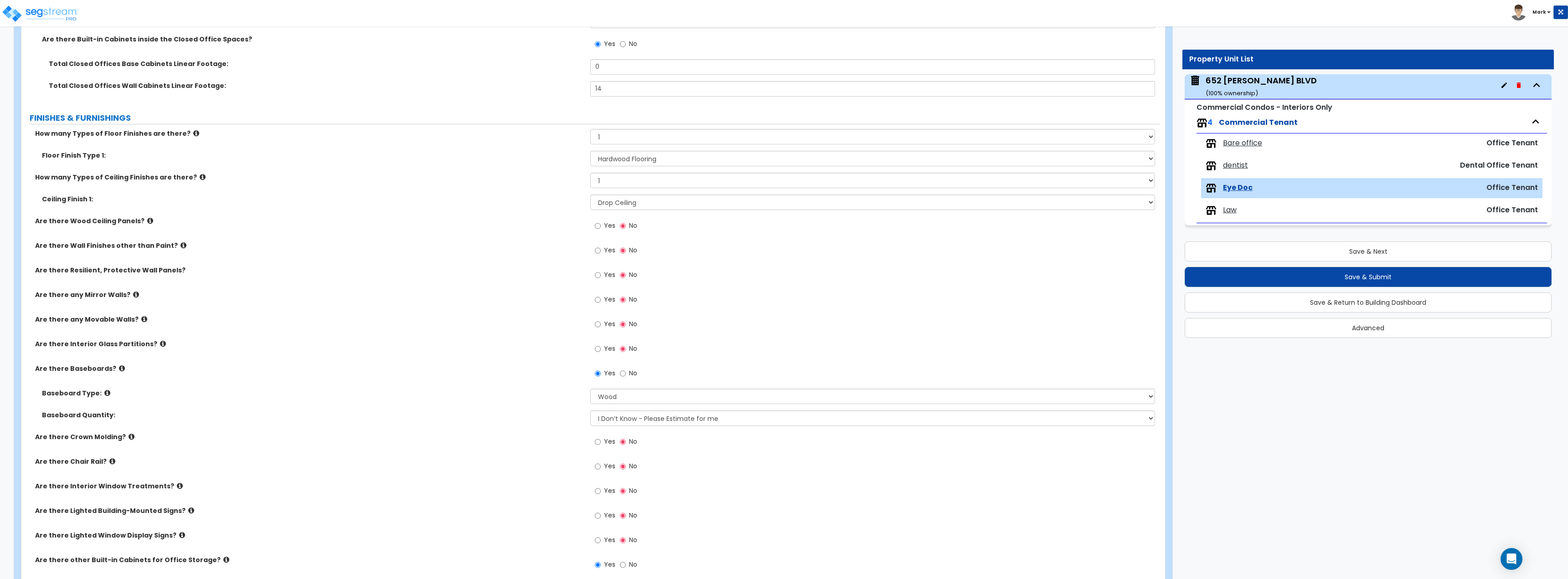
scroll to position [456, 0]
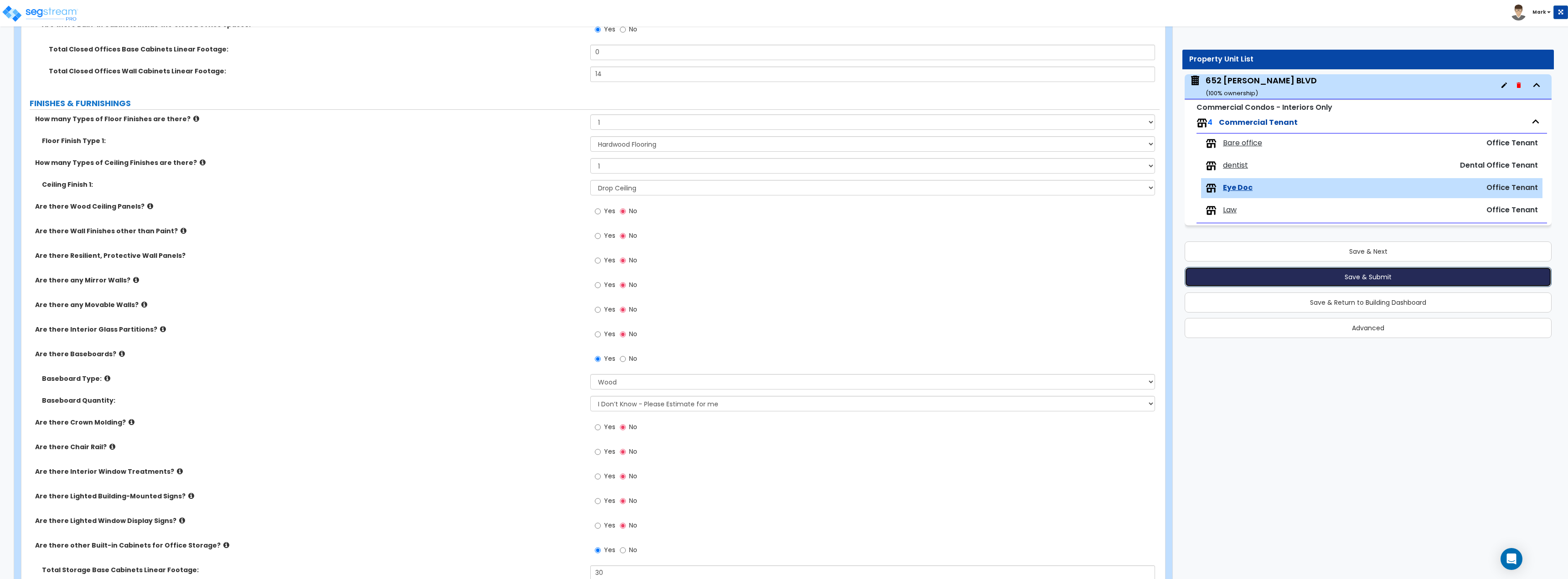
click at [1290, 280] on button "Save & Submit" at bounding box center [1368, 277] width 367 height 20
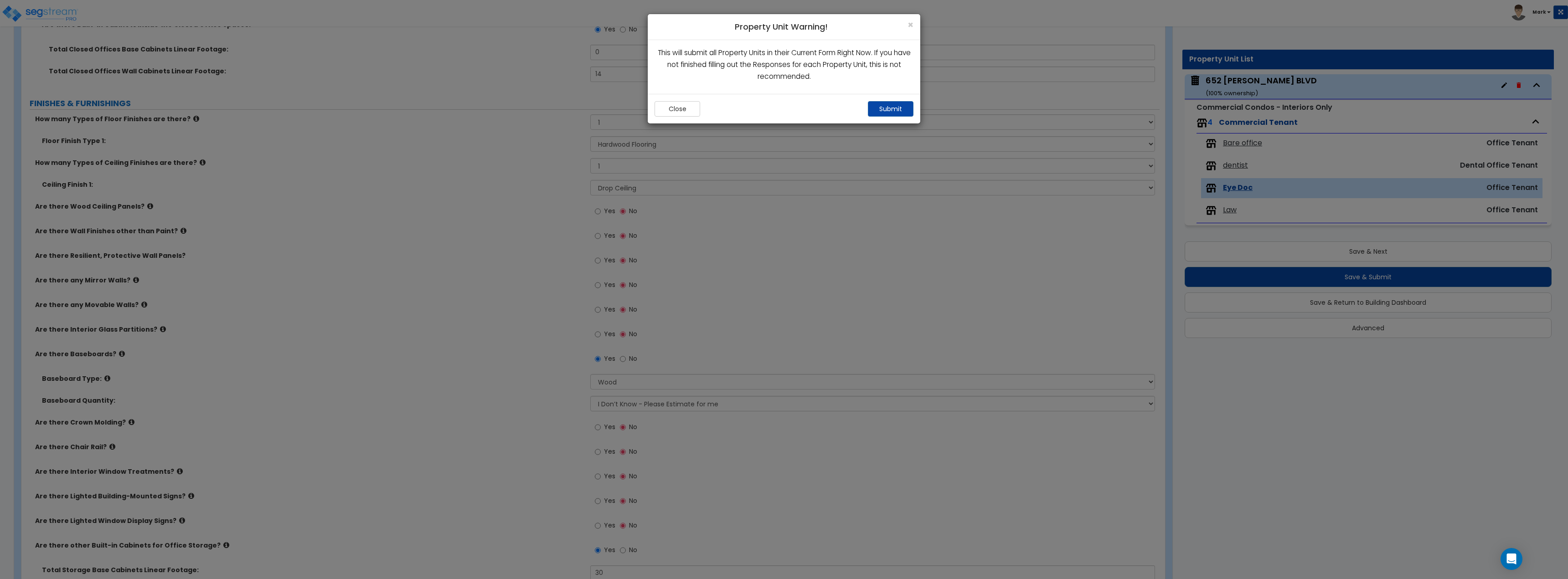
click at [906, 100] on div "Close Submit" at bounding box center [784, 108] width 273 height 30
click at [906, 105] on button "Submit" at bounding box center [891, 108] width 46 height 15
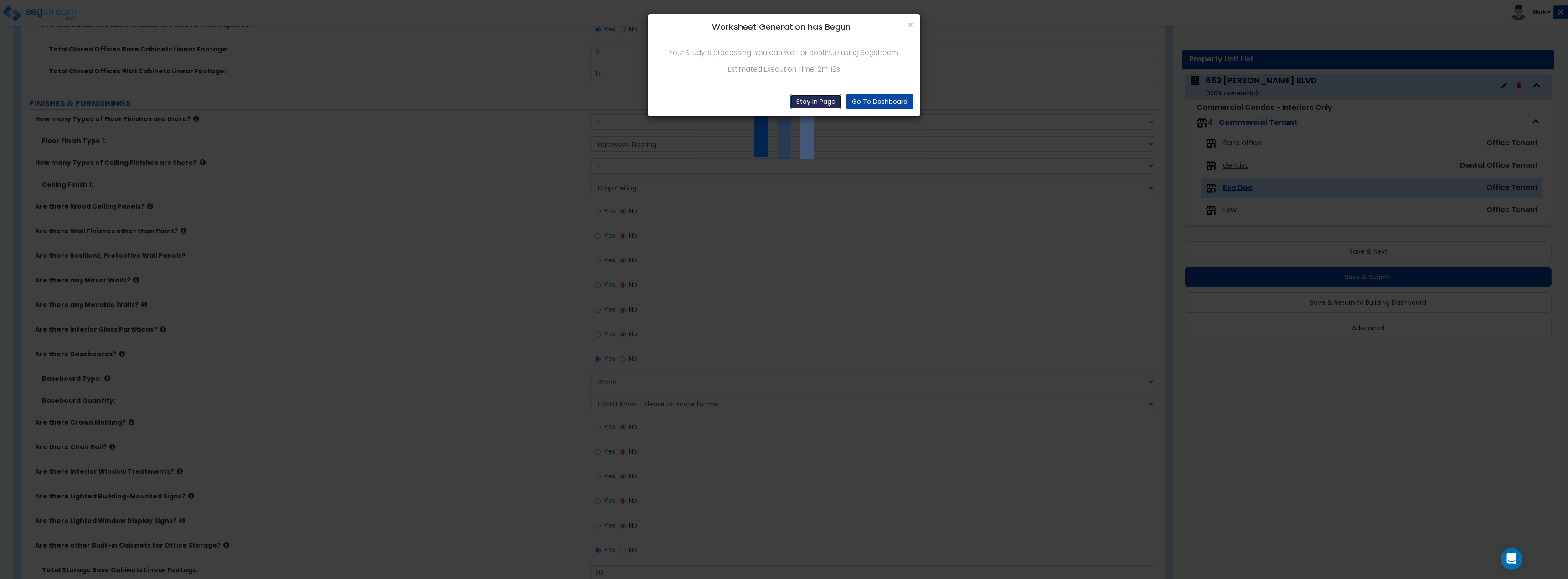
click at [825, 104] on button "Stay In Page" at bounding box center [816, 101] width 51 height 15
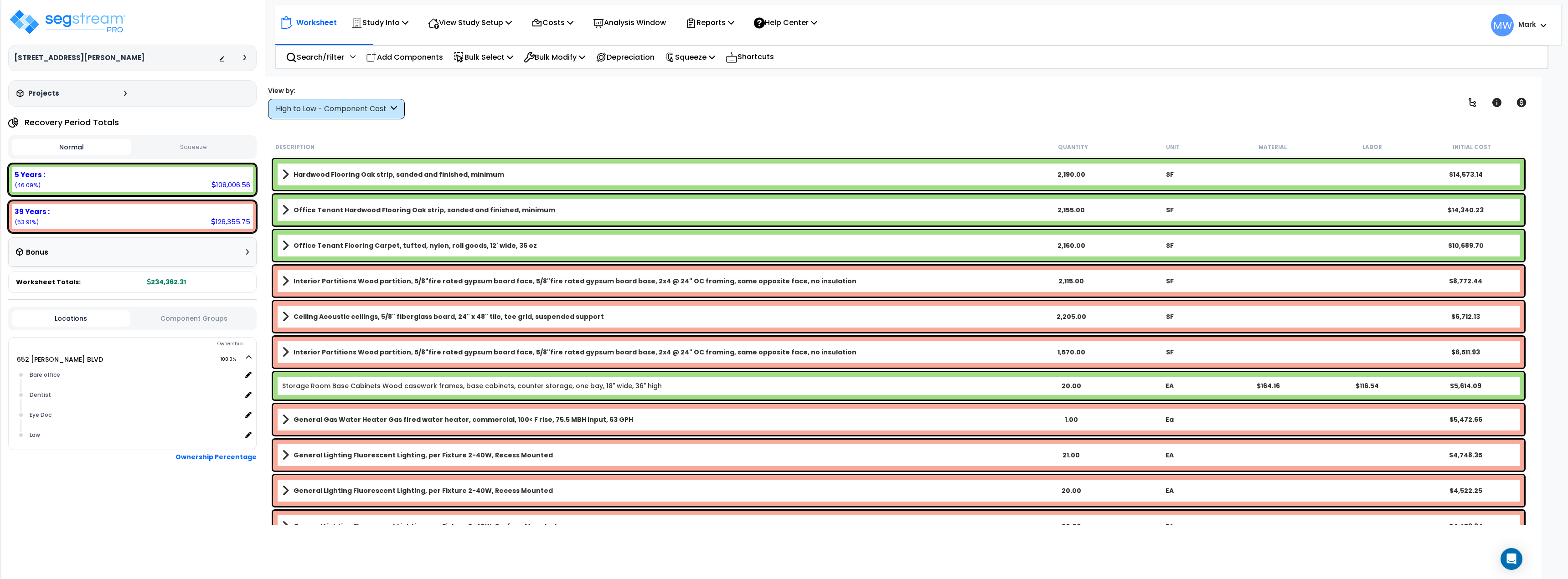
click at [219, 142] on button "Squeeze" at bounding box center [193, 147] width 119 height 16
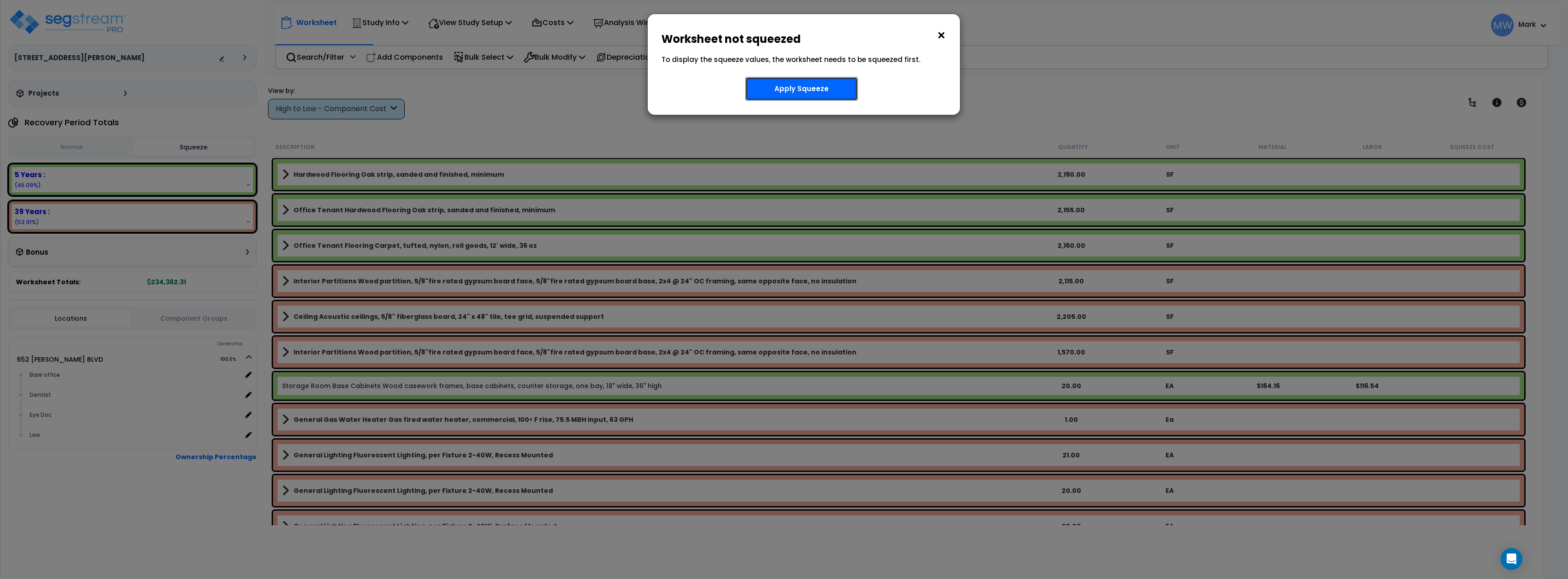
click at [827, 92] on button "Apply Squeeze" at bounding box center [801, 89] width 113 height 24
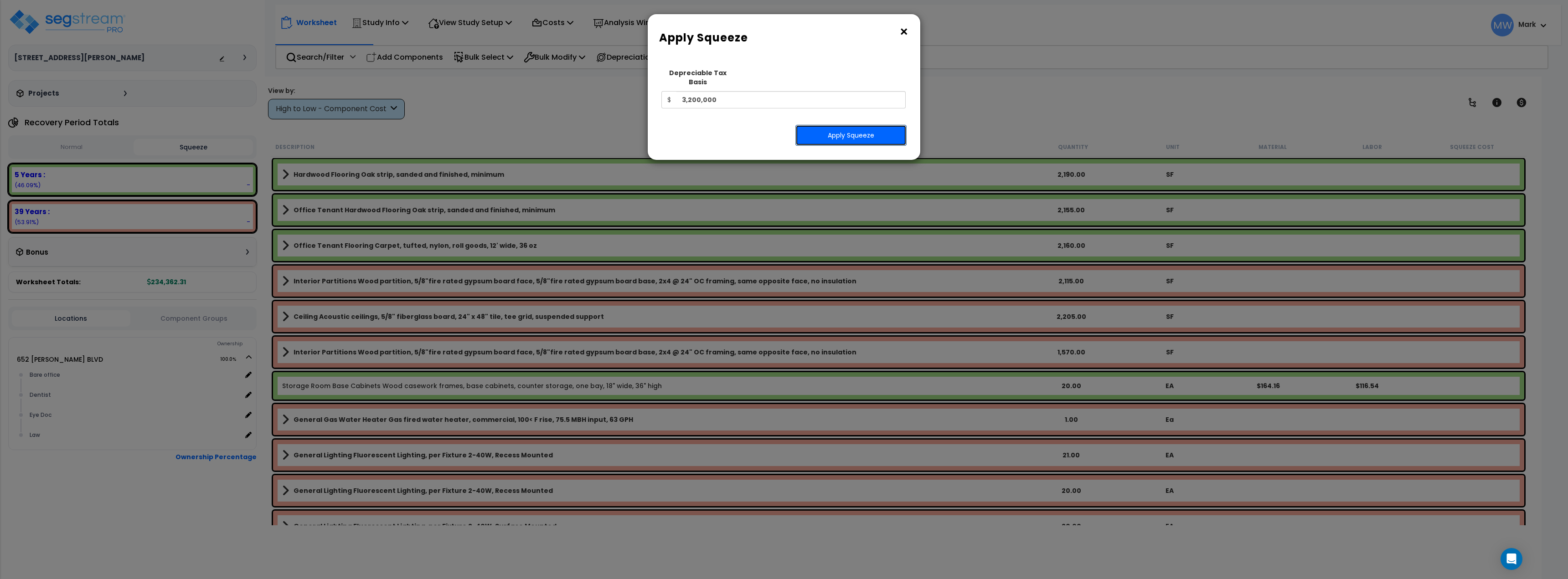
click at [847, 133] on button "Apply Squeeze" at bounding box center [851, 135] width 111 height 21
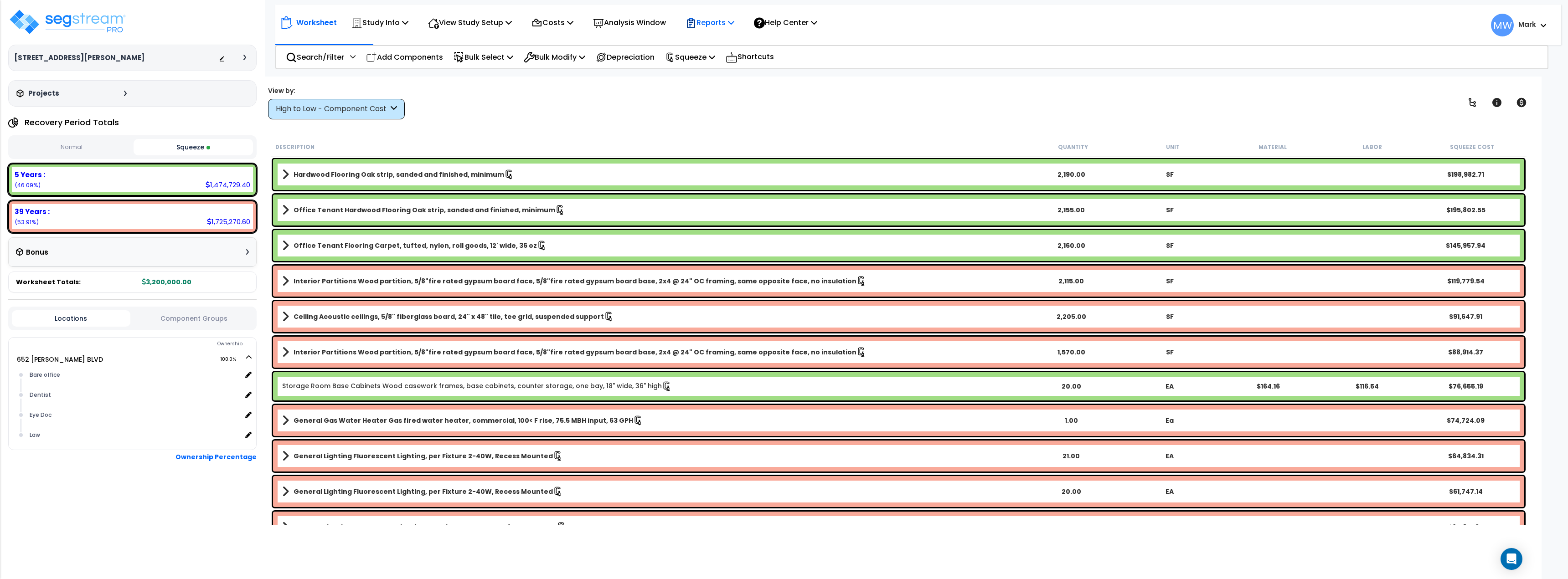
click at [729, 23] on p "Reports" at bounding box center [710, 23] width 49 height 12
click at [729, 44] on link "Get Report" at bounding box center [726, 43] width 90 height 18
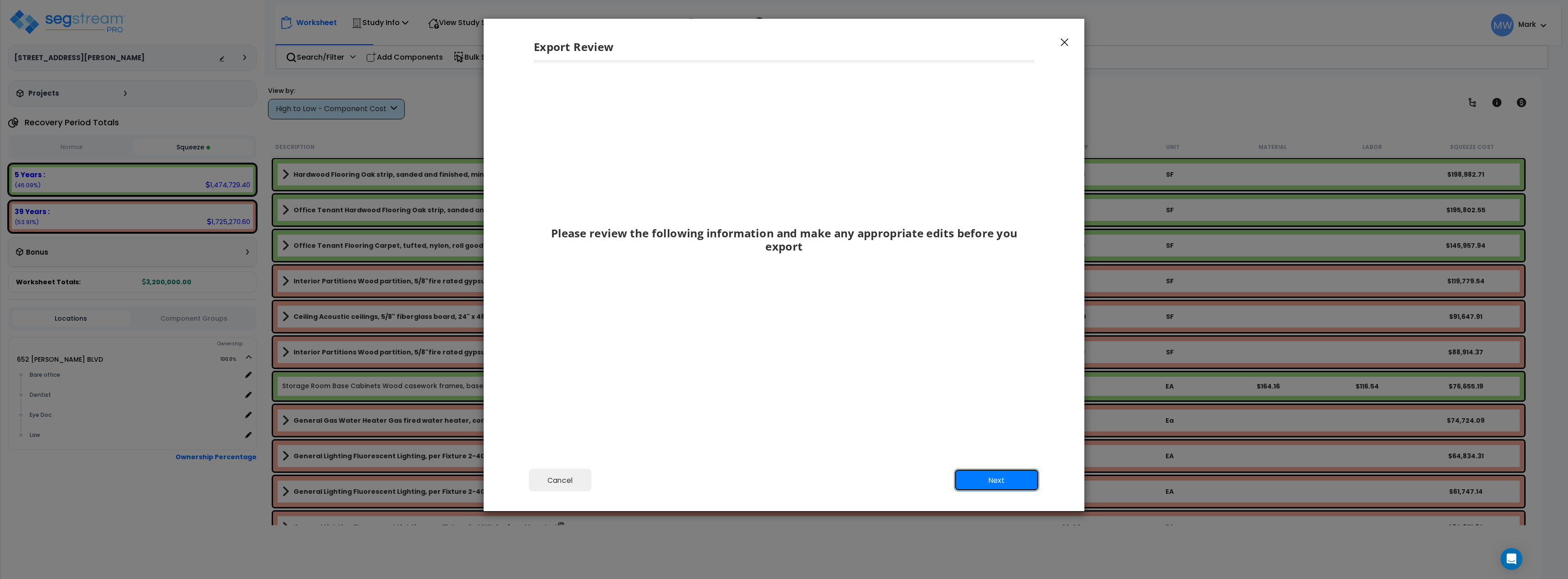
click at [1027, 480] on button "Next" at bounding box center [996, 480] width 85 height 23
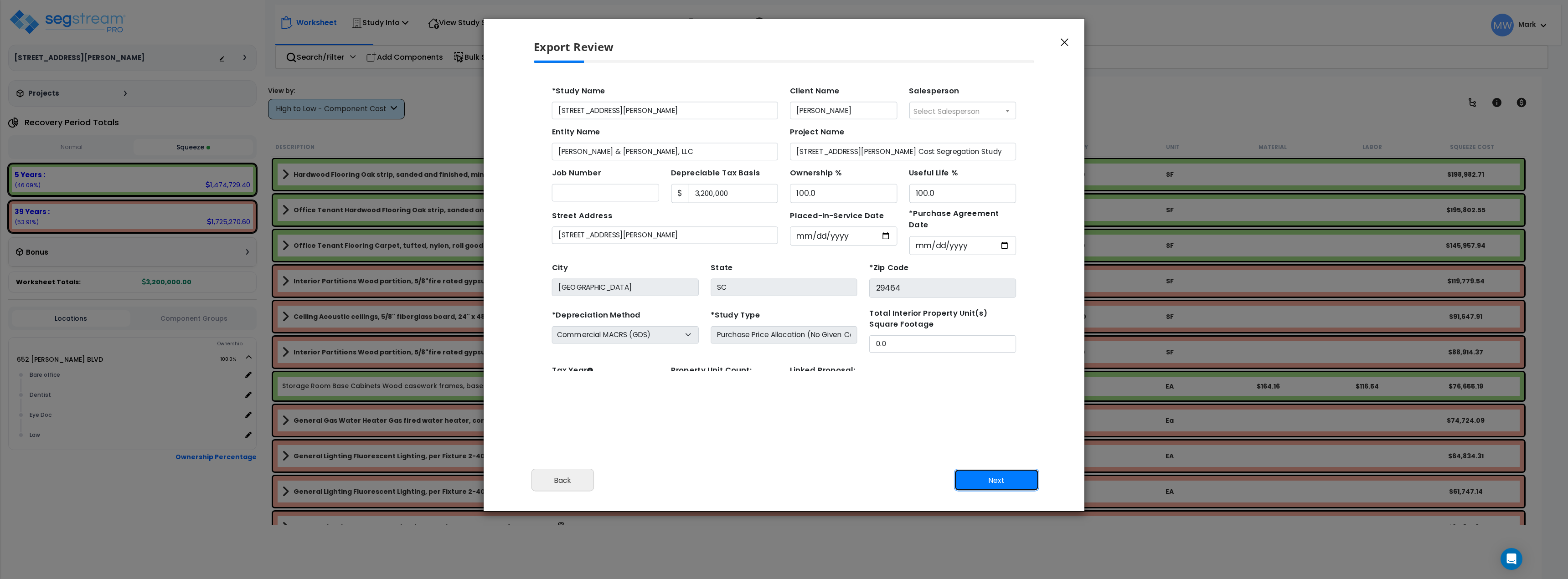
click at [992, 476] on button "Next" at bounding box center [996, 480] width 85 height 23
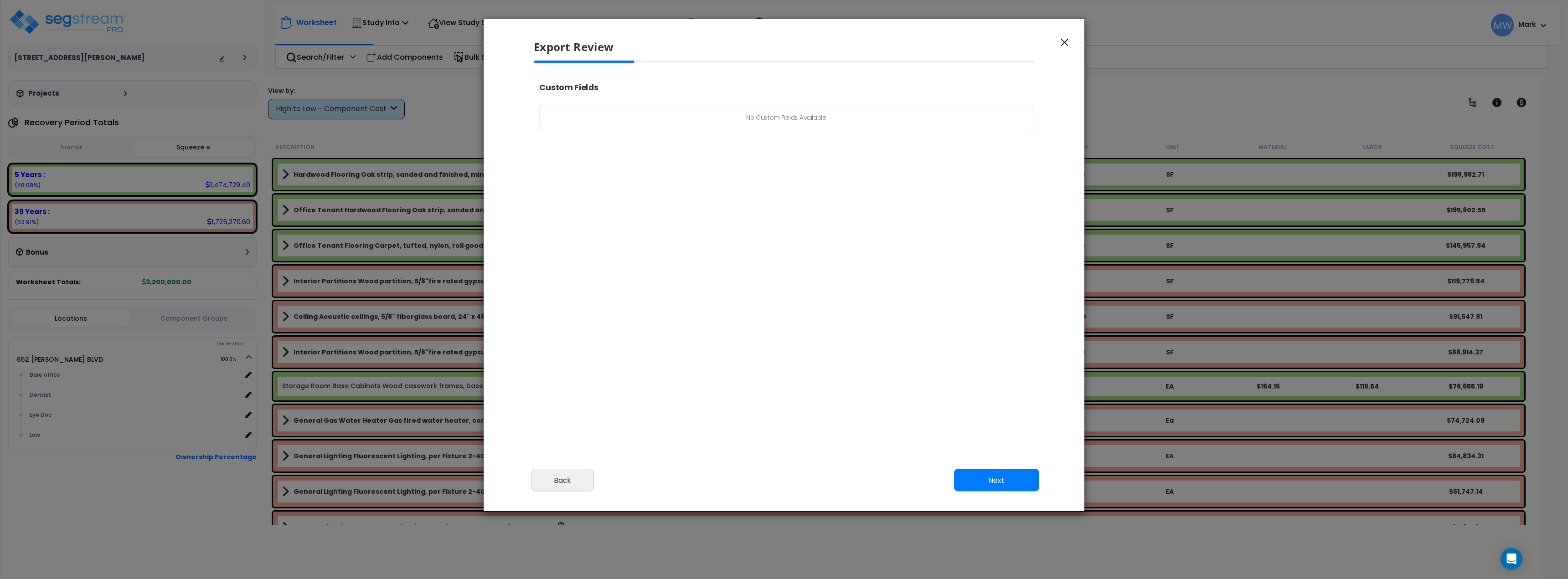
select select "2025"
click at [996, 485] on button "Next" at bounding box center [996, 480] width 85 height 23
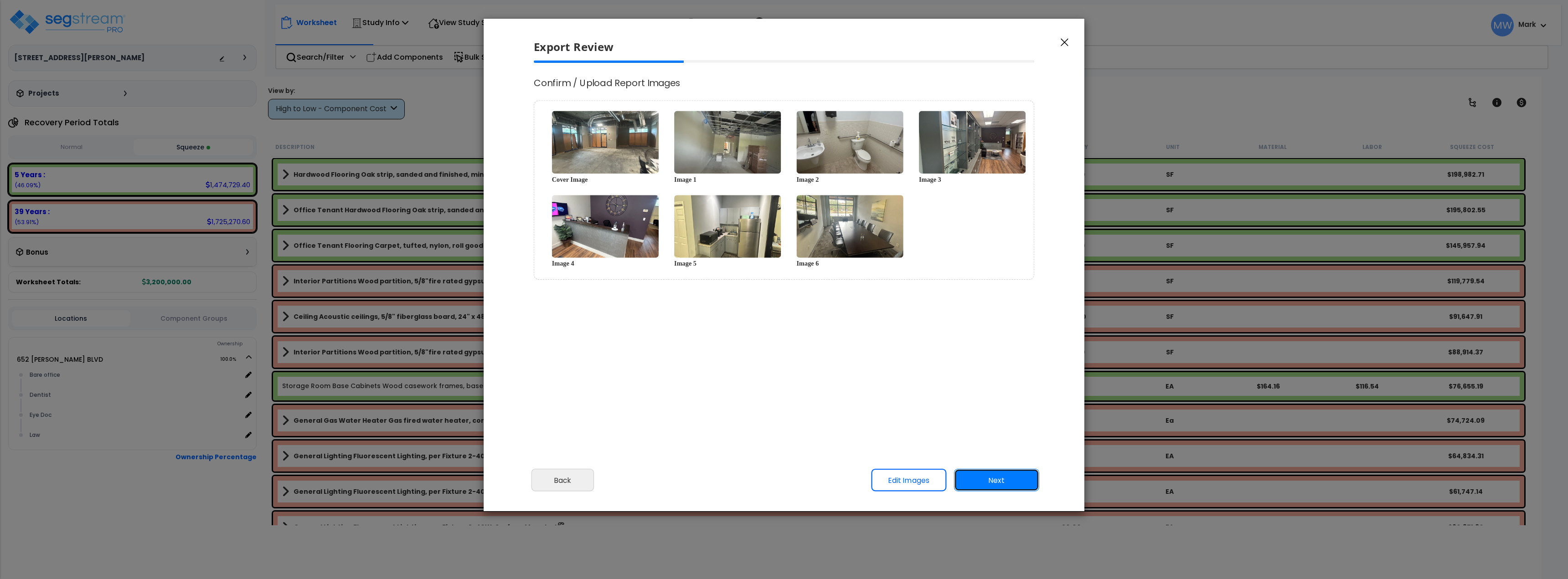
click at [1001, 487] on button "Next" at bounding box center [996, 480] width 85 height 23
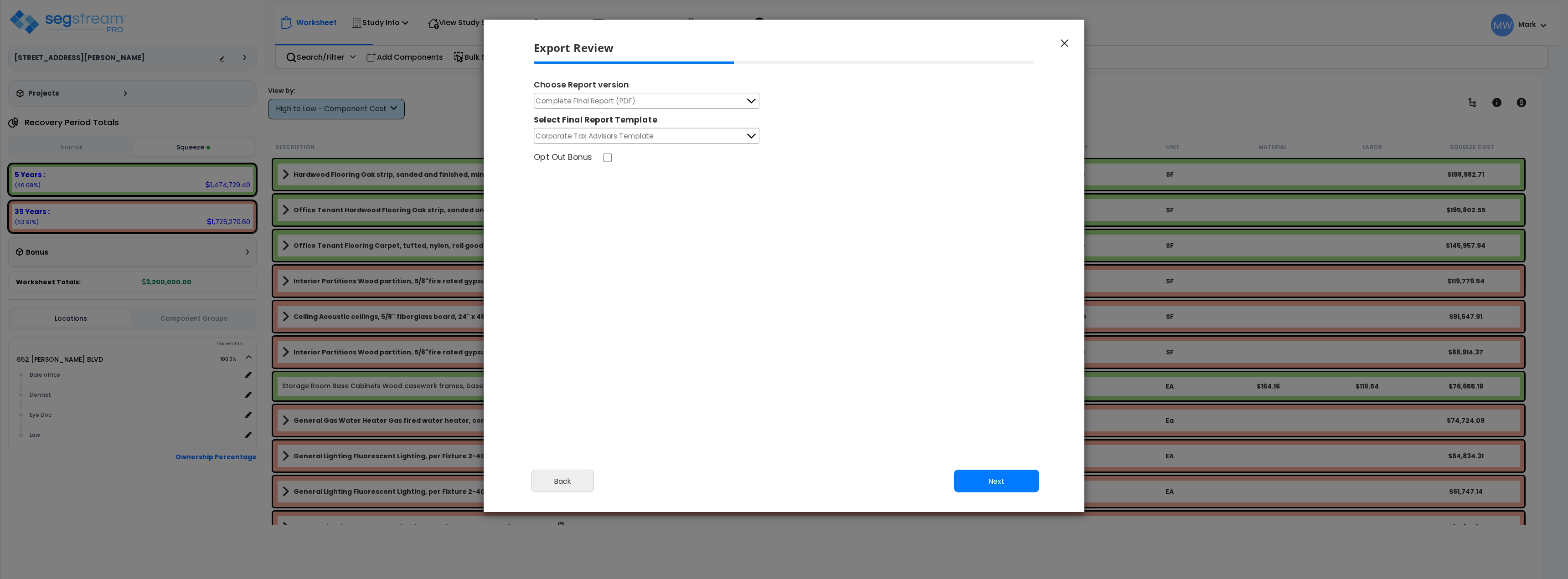
click at [699, 110] on div "Select Final Report Template" at bounding box center [646, 118] width 226 height 19
click at [676, 106] on button "Complete Final Report (PDF)" at bounding box center [646, 101] width 226 height 16
click at [653, 124] on li "Engineering Reports Only (MS Excel)" at bounding box center [646, 120] width 225 height 23
click at [1014, 493] on div "Cancel Back Next Export Edit Images" at bounding box center [784, 488] width 601 height 50
click at [1012, 489] on button "Next" at bounding box center [996, 480] width 85 height 23
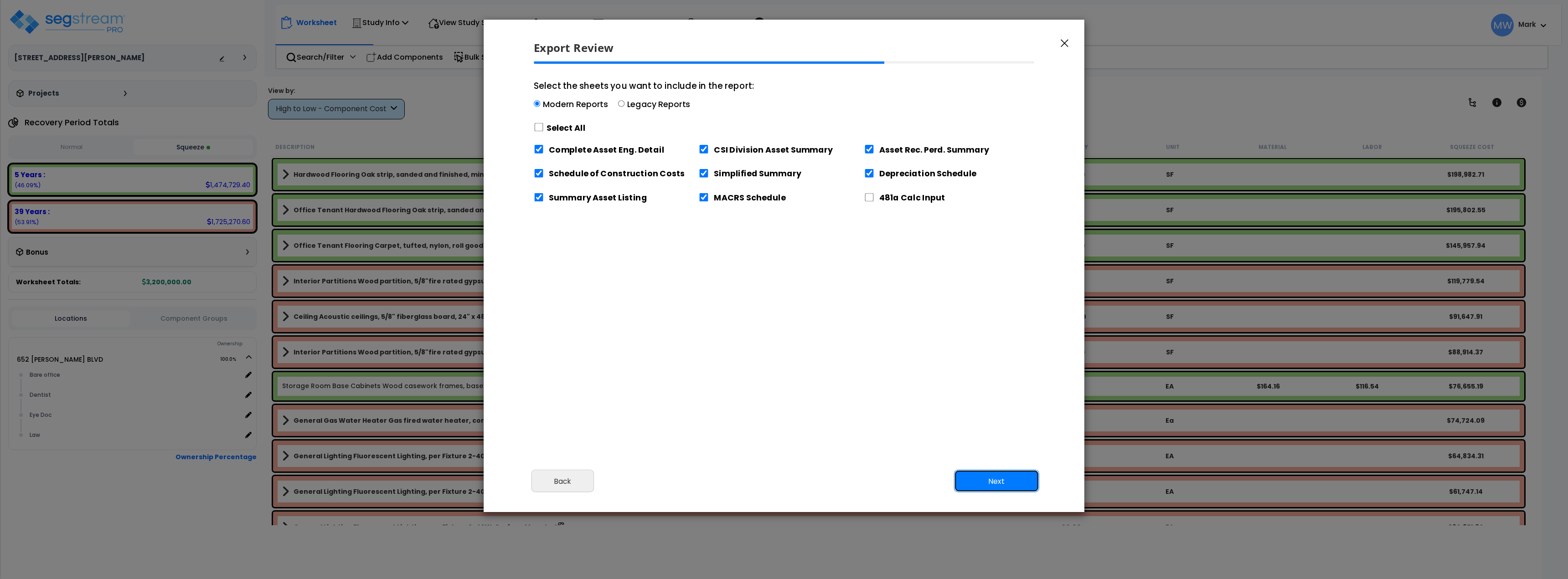
click at [1012, 489] on button "Next" at bounding box center [996, 480] width 85 height 23
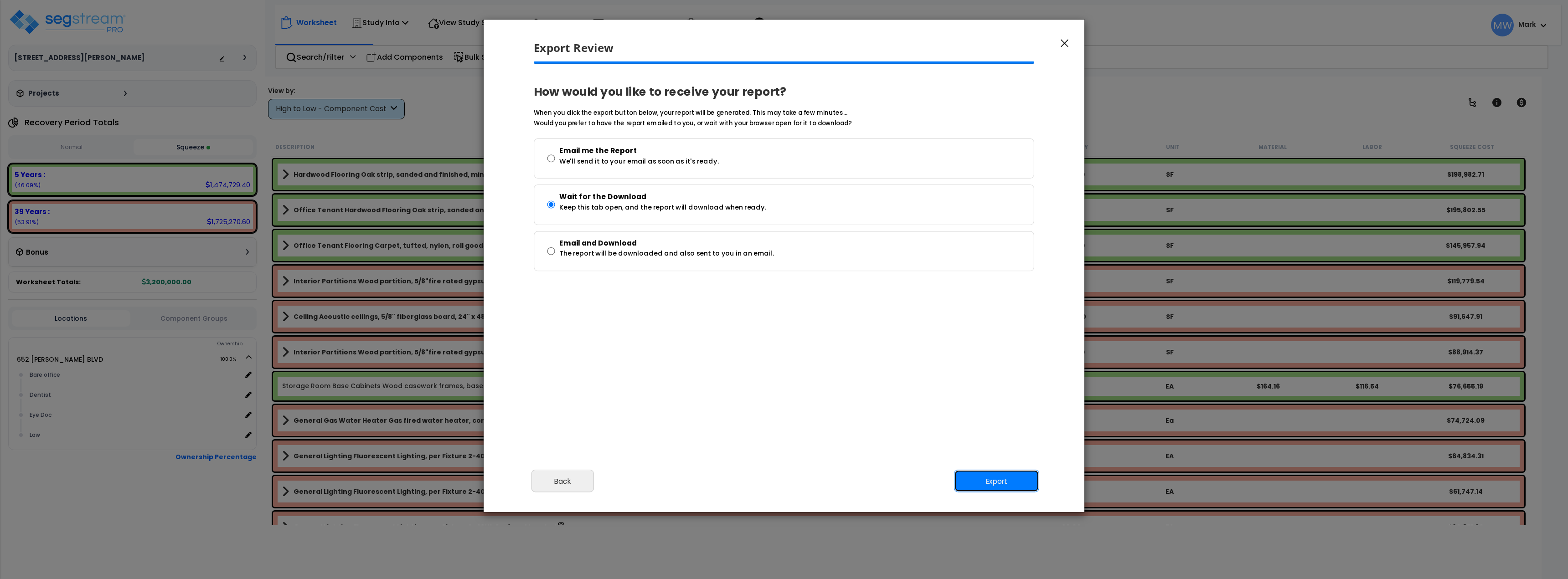
click at [1012, 489] on button "Export" at bounding box center [996, 480] width 85 height 23
